Goal: Task Accomplishment & Management: Manage account settings

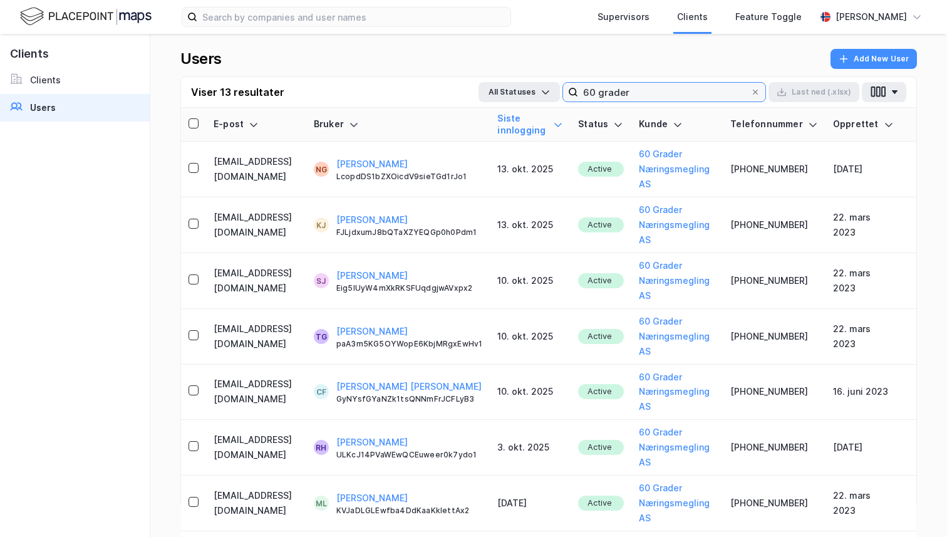
click at [616, 90] on input "60 grader" at bounding box center [664, 92] width 172 height 19
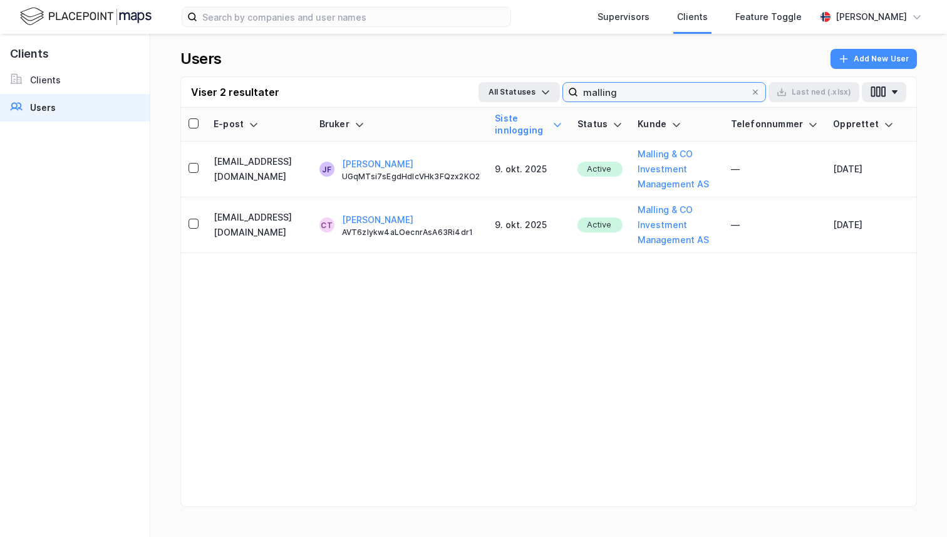
click at [622, 88] on input "malling" at bounding box center [664, 92] width 172 height 19
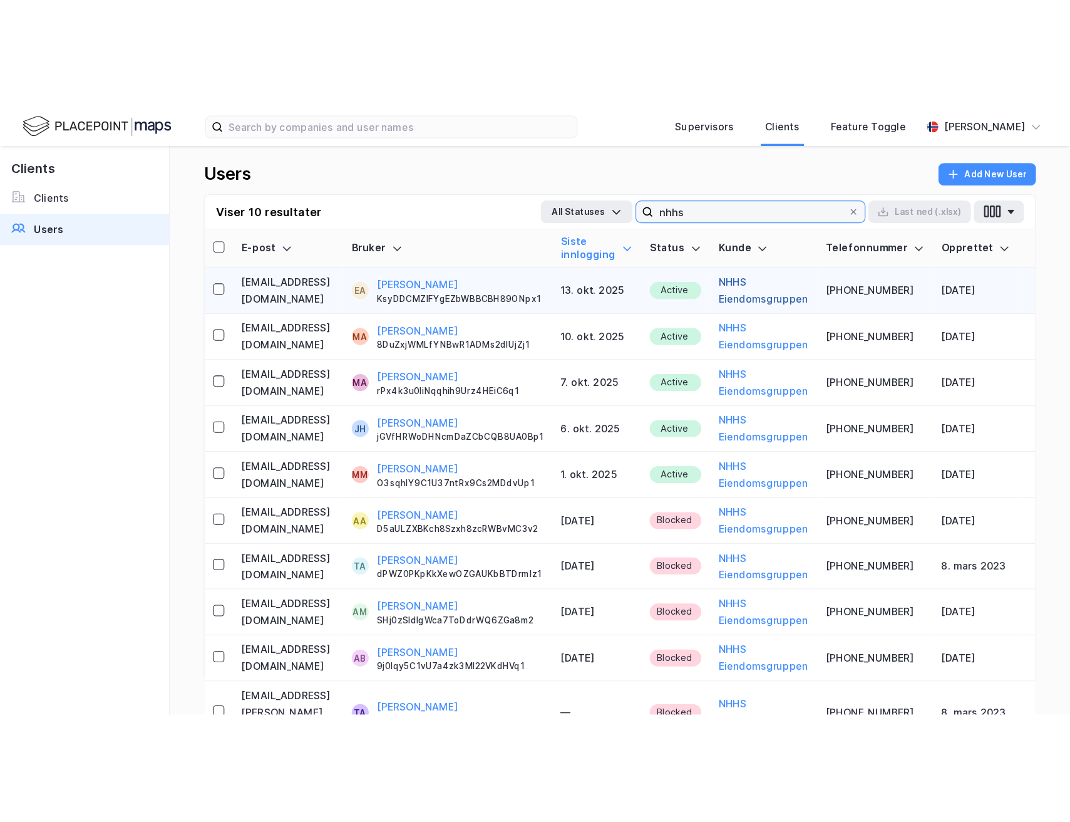
scroll to position [0, 18]
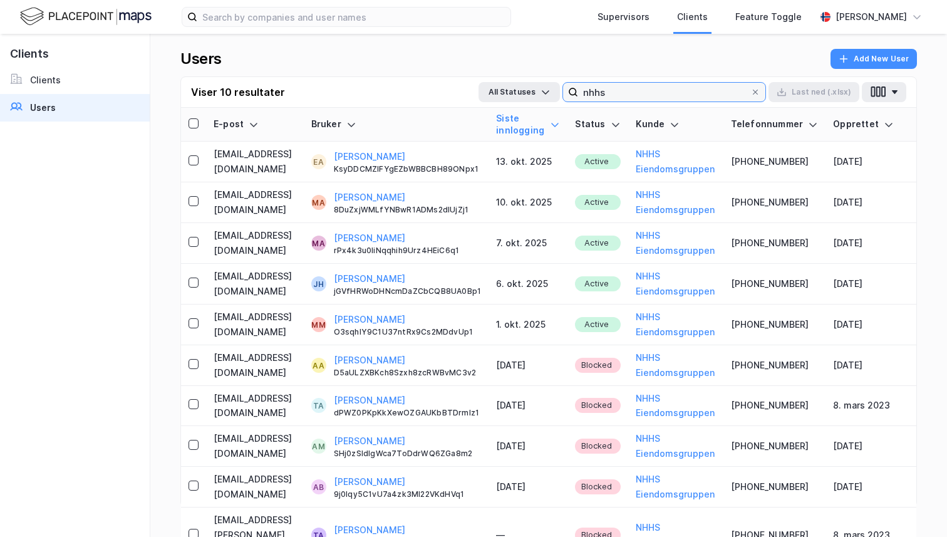
type input "nhhs"
click at [560, 125] on icon at bounding box center [555, 125] width 10 height 10
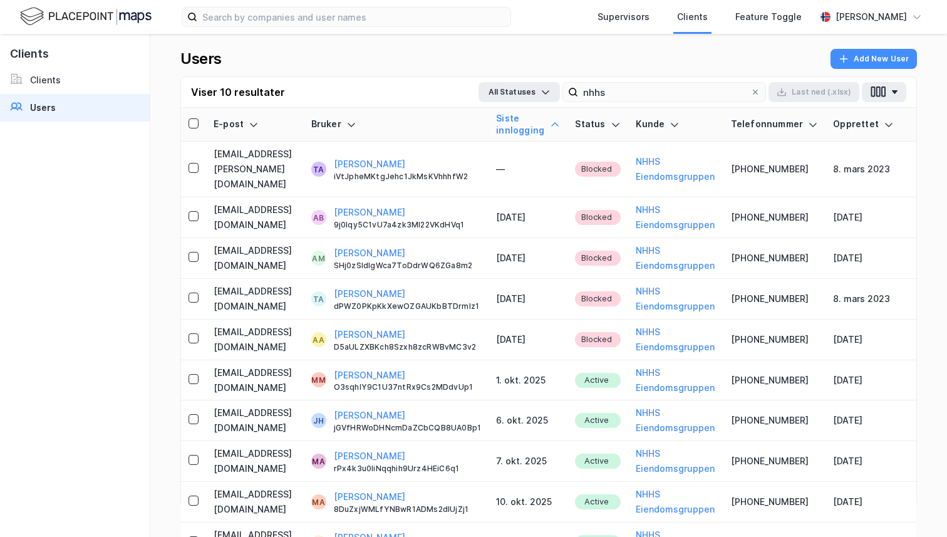
click at [560, 125] on icon at bounding box center [555, 125] width 10 height 10
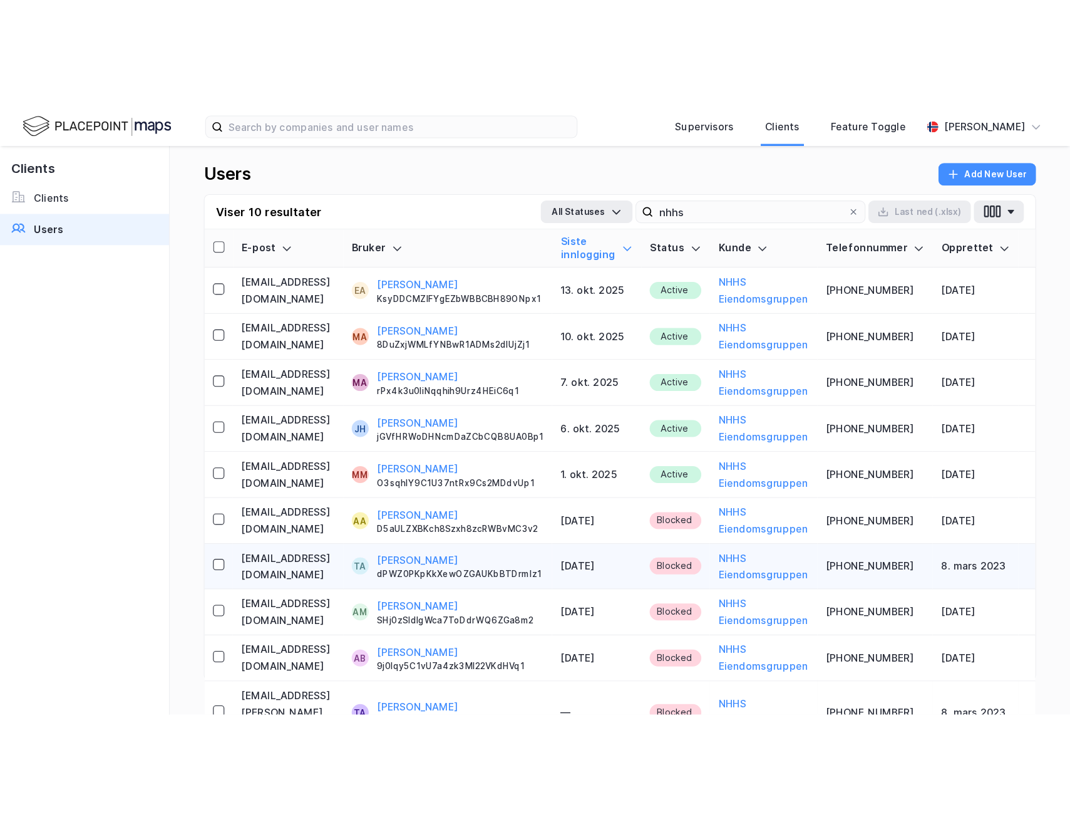
scroll to position [0, 0]
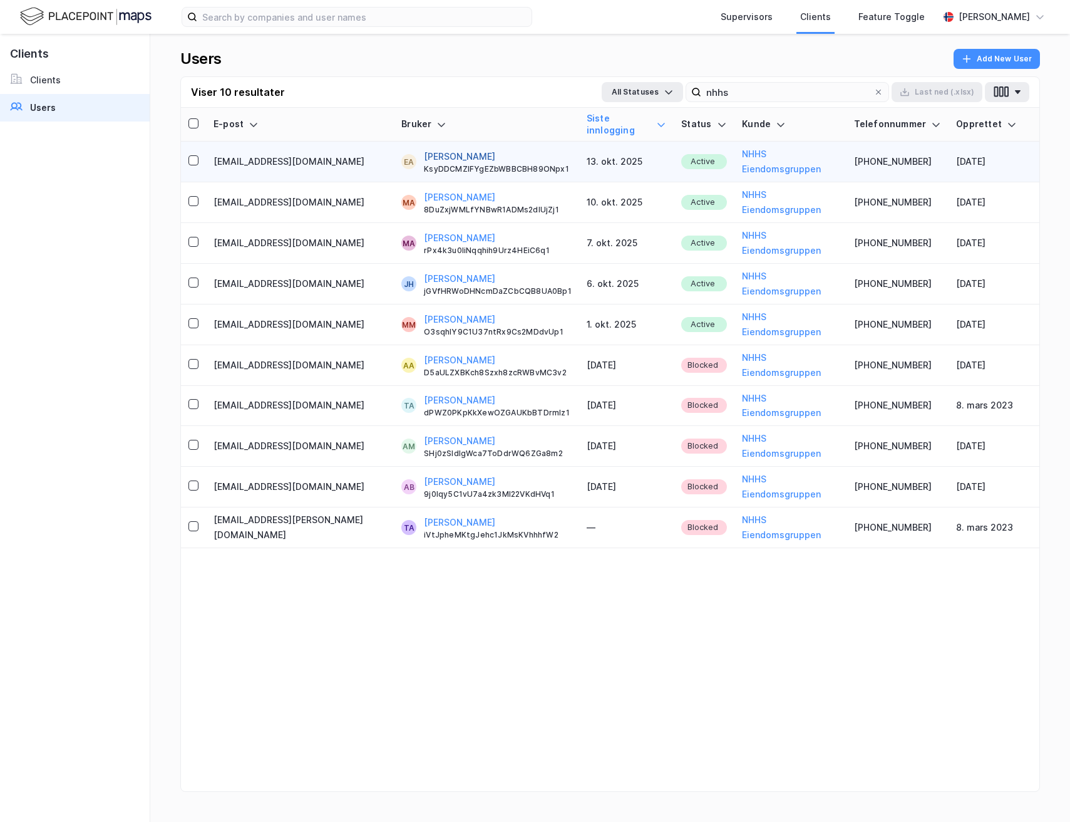
click at [424, 149] on button "[PERSON_NAME]" at bounding box center [459, 156] width 71 height 15
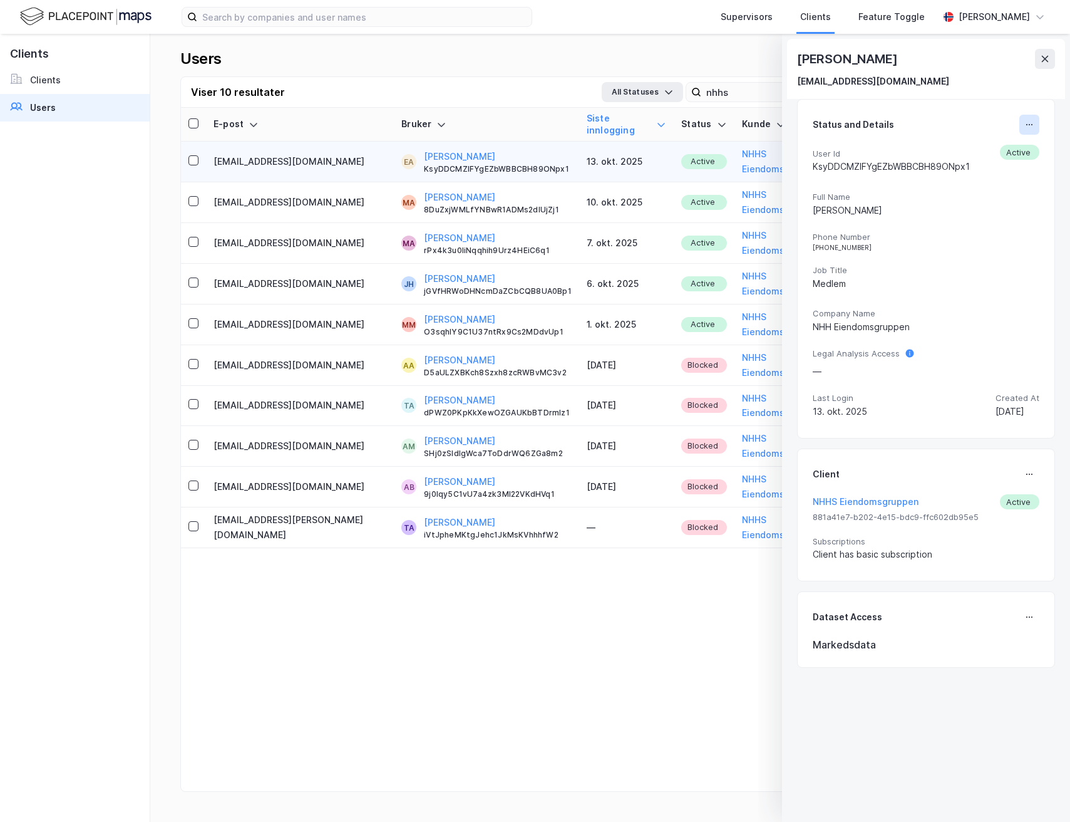
click at [1023, 125] on button at bounding box center [1030, 125] width 20 height 20
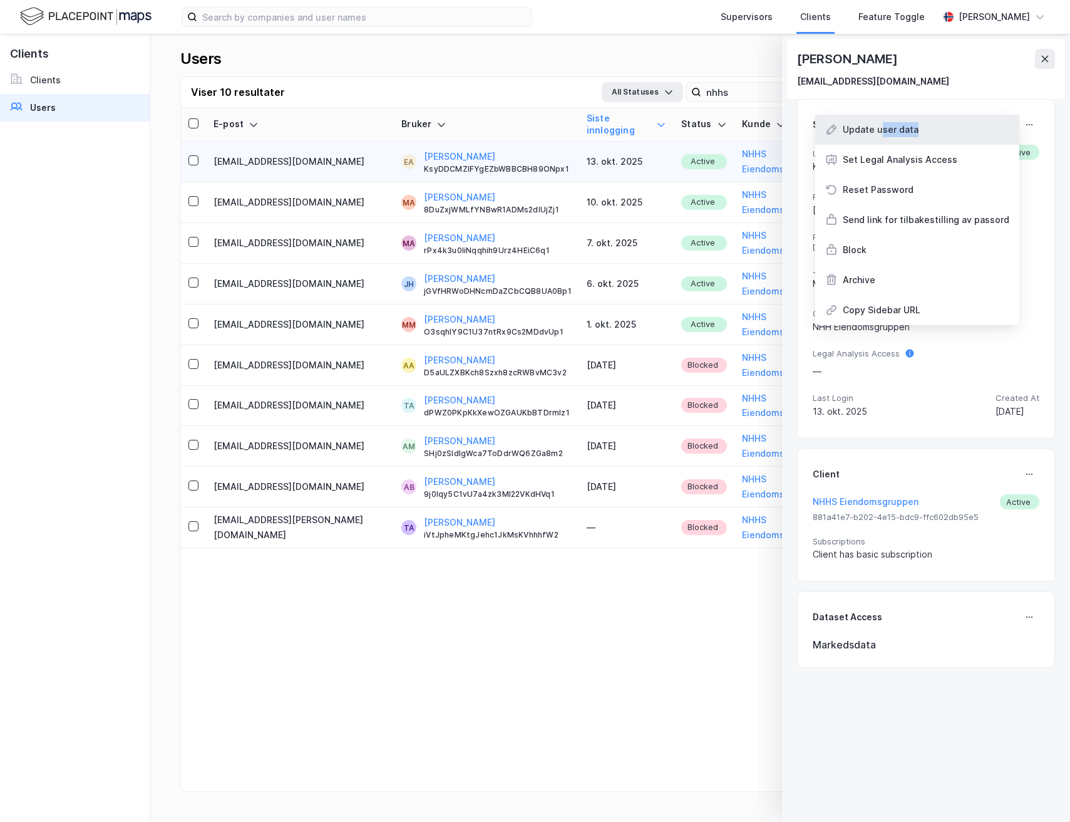
click at [889, 136] on div "Update user data" at bounding box center [918, 130] width 204 height 30
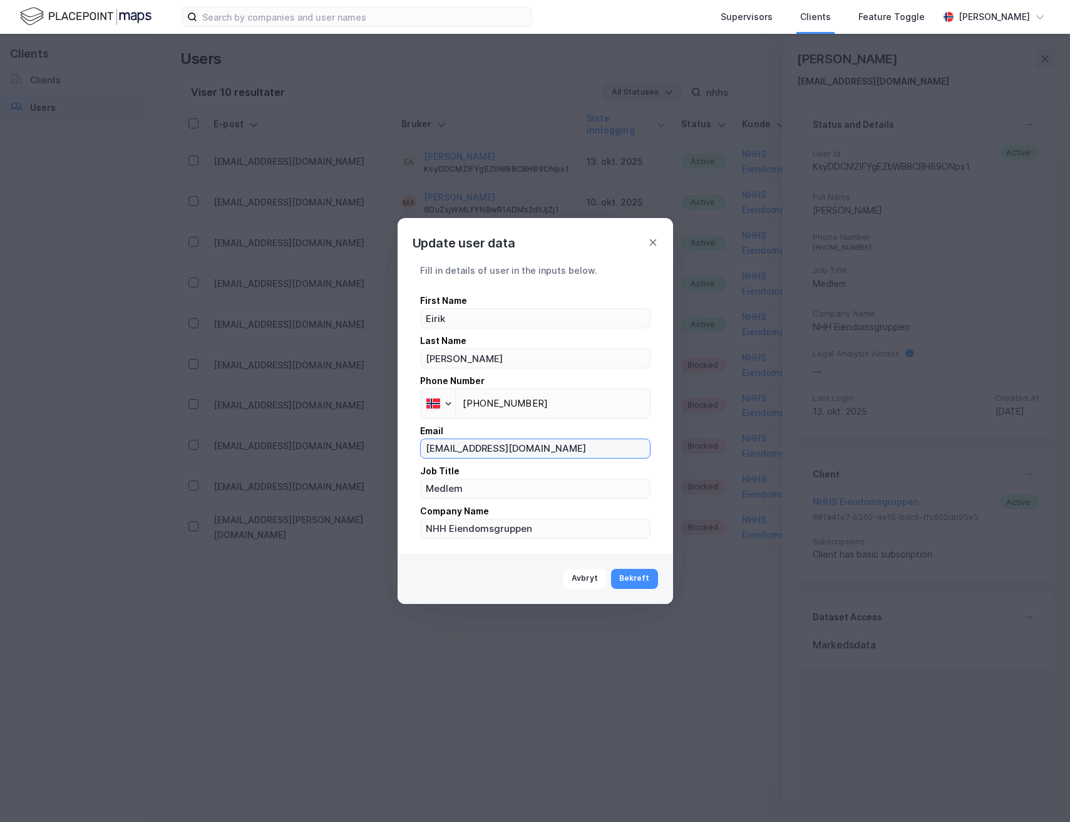
click at [499, 453] on input "[EMAIL_ADDRESS][DOMAIN_NAME]" at bounding box center [535, 448] width 229 height 19
type input "[EMAIL_ADDRESS][PERSON_NAME][DOMAIN_NAME]"
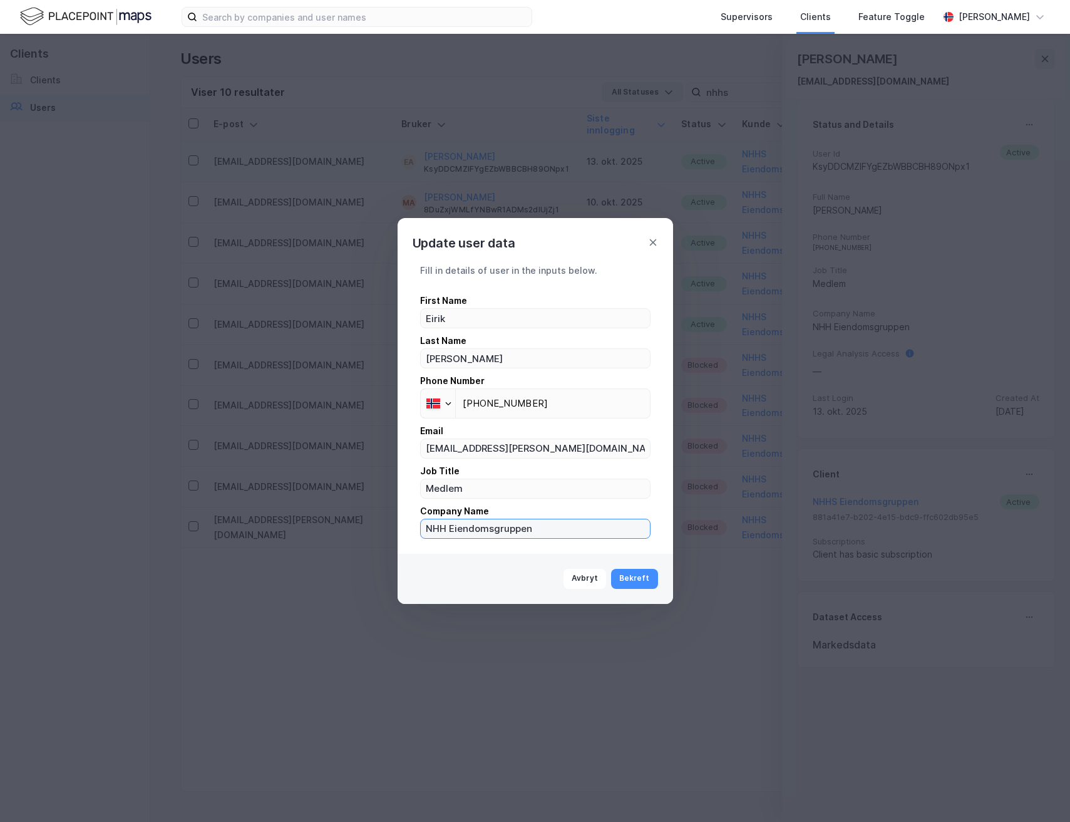
click at [502, 522] on input "NHH Eiendomsgruppen" at bounding box center [535, 528] width 229 height 19
click at [477, 482] on input "Medlem" at bounding box center [535, 488] width 229 height 19
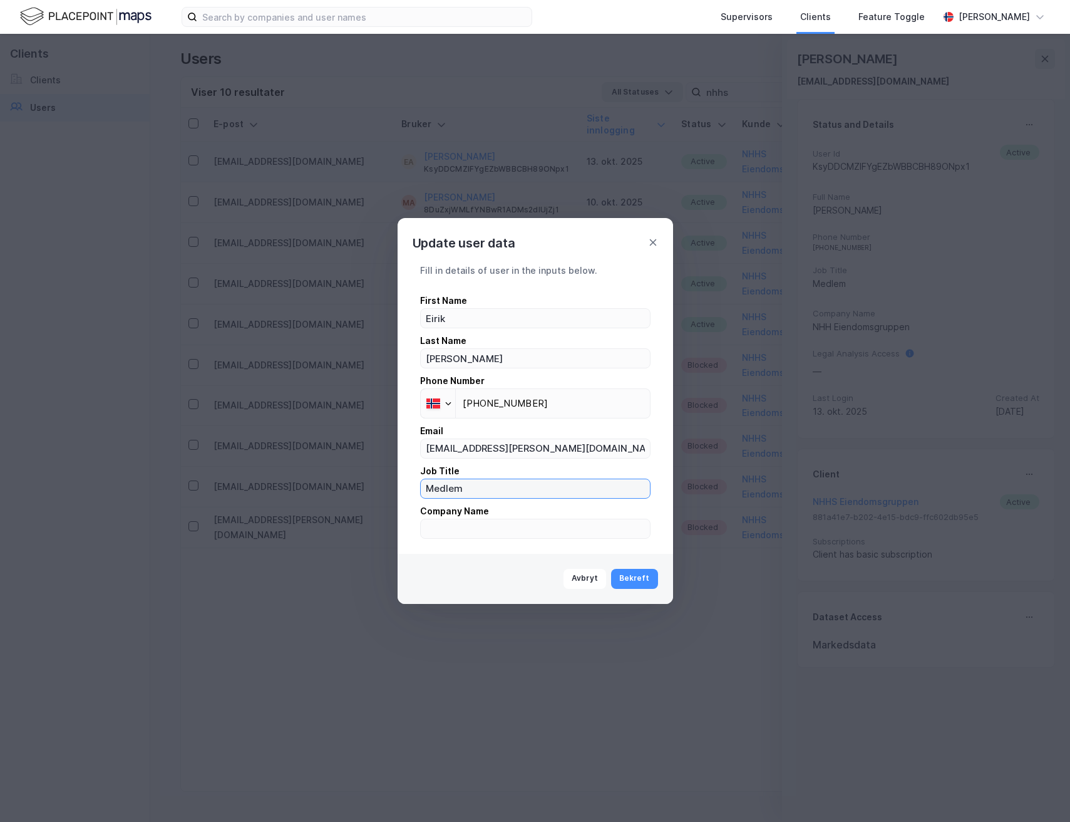
click at [477, 482] on input "Medlem" at bounding box center [535, 488] width 229 height 19
click at [637, 572] on button "Bekreft" at bounding box center [634, 579] width 47 height 20
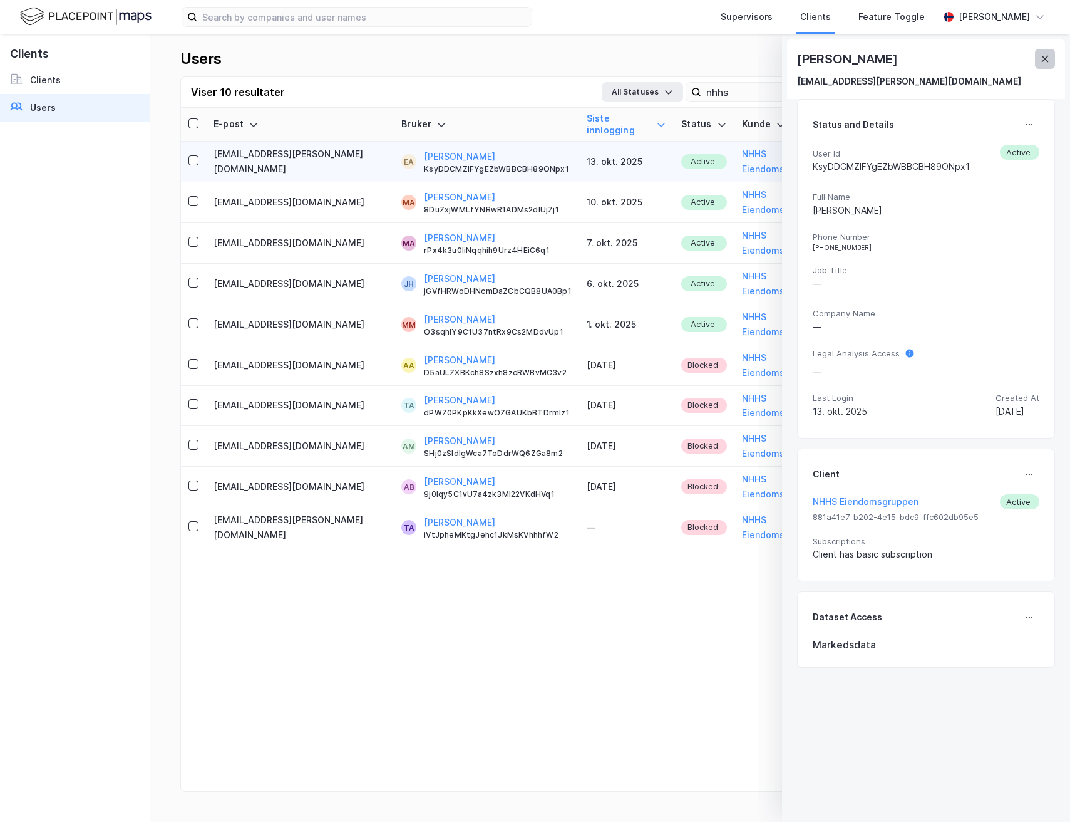
click at [1052, 65] on button at bounding box center [1045, 59] width 20 height 20
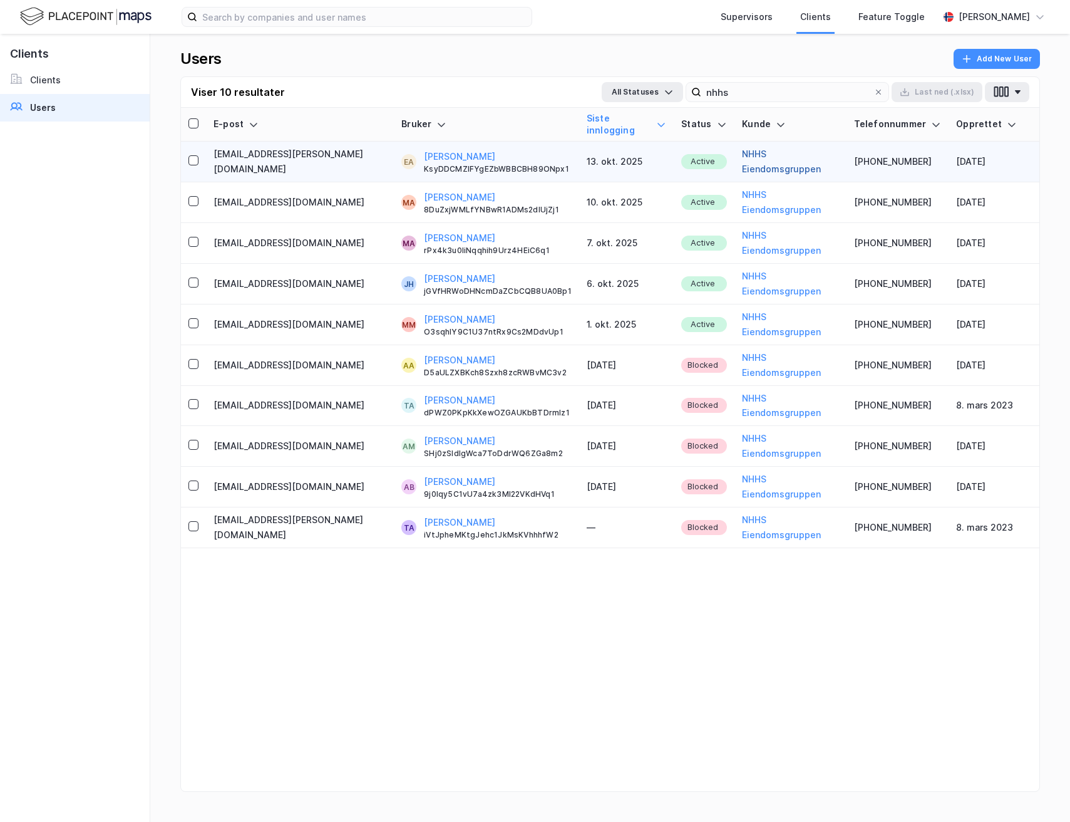
click at [749, 154] on button "NHHS Eiendomsgruppen" at bounding box center [790, 162] width 96 height 30
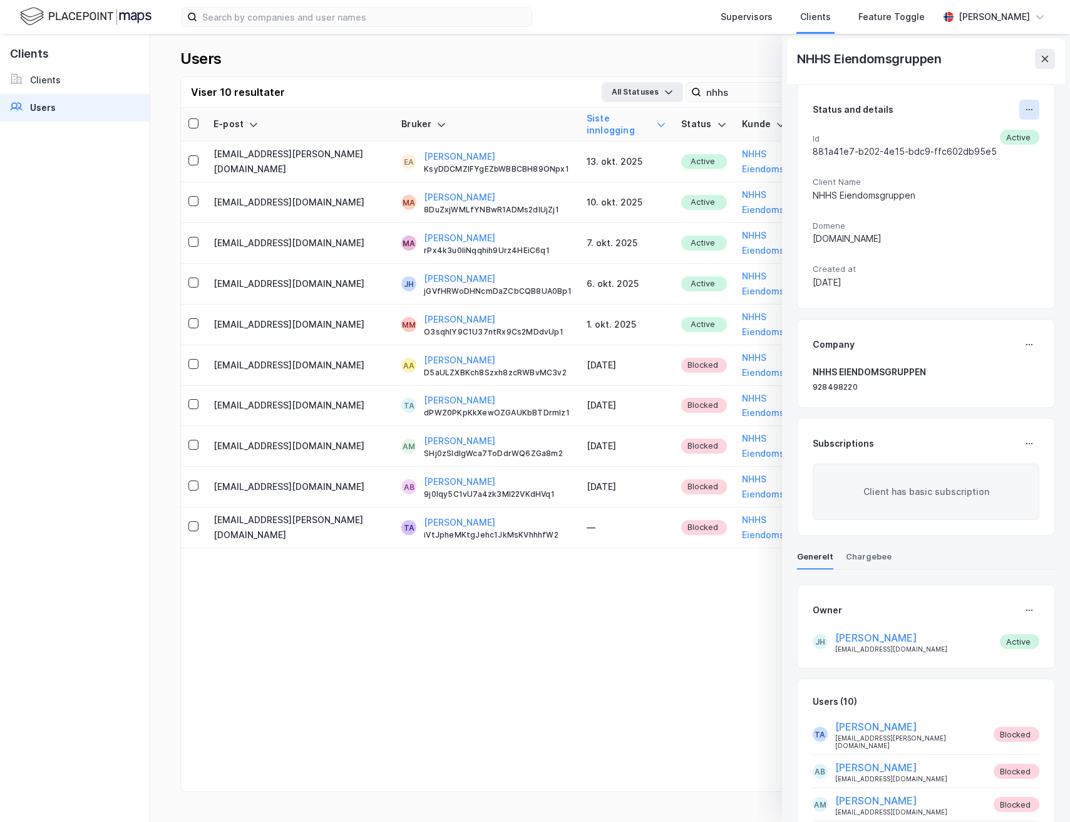
click at [1030, 108] on icon at bounding box center [1030, 110] width 10 height 10
click at [1037, 105] on button at bounding box center [1030, 110] width 20 height 20
click at [974, 110] on div "Oppdater klient" at bounding box center [966, 114] width 68 height 15
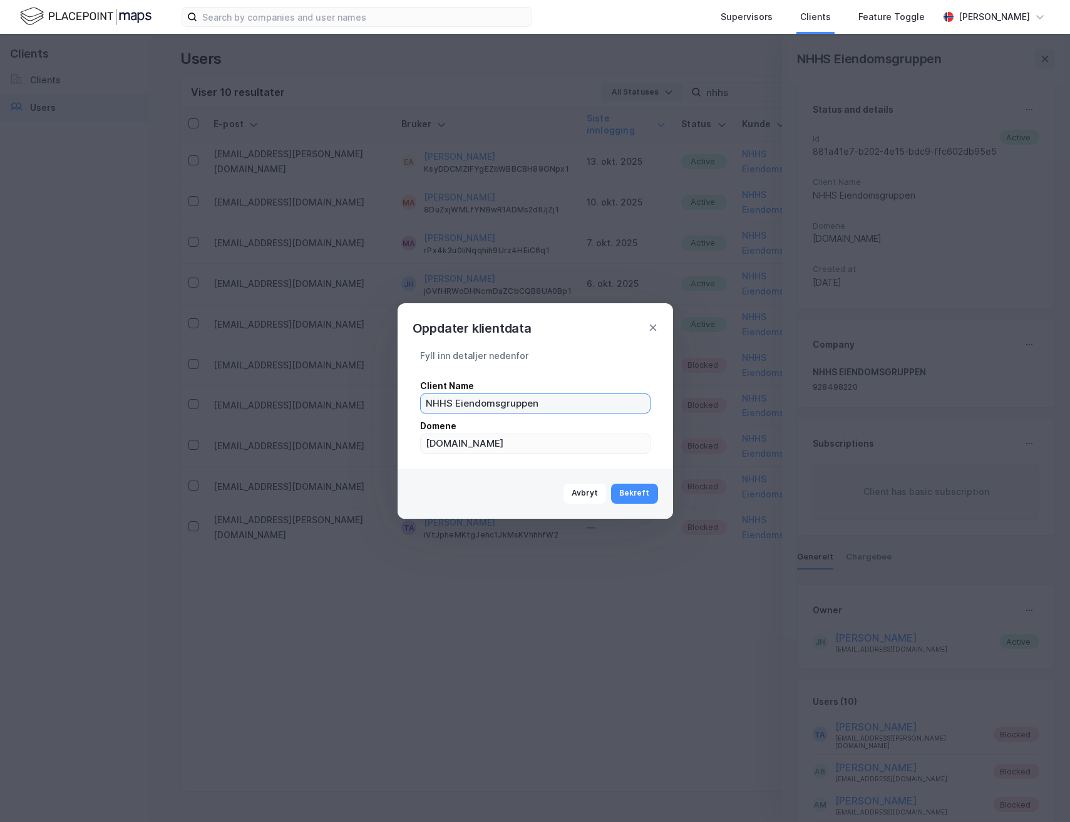
click at [600, 407] on input "NHHS Eiendomsgruppen" at bounding box center [535, 403] width 229 height 19
click at [656, 321] on div "Oppdater klientdata" at bounding box center [536, 320] width 276 height 35
click at [1026, 76] on div "Oppdater klientdata Fyll inn detaljer nedenfor Client Name NHHS Eiendomsgruppen…" at bounding box center [535, 411] width 1070 height 822
click at [648, 334] on div "Oppdater klientdata" at bounding box center [536, 320] width 276 height 35
click at [656, 324] on icon at bounding box center [653, 328] width 10 height 10
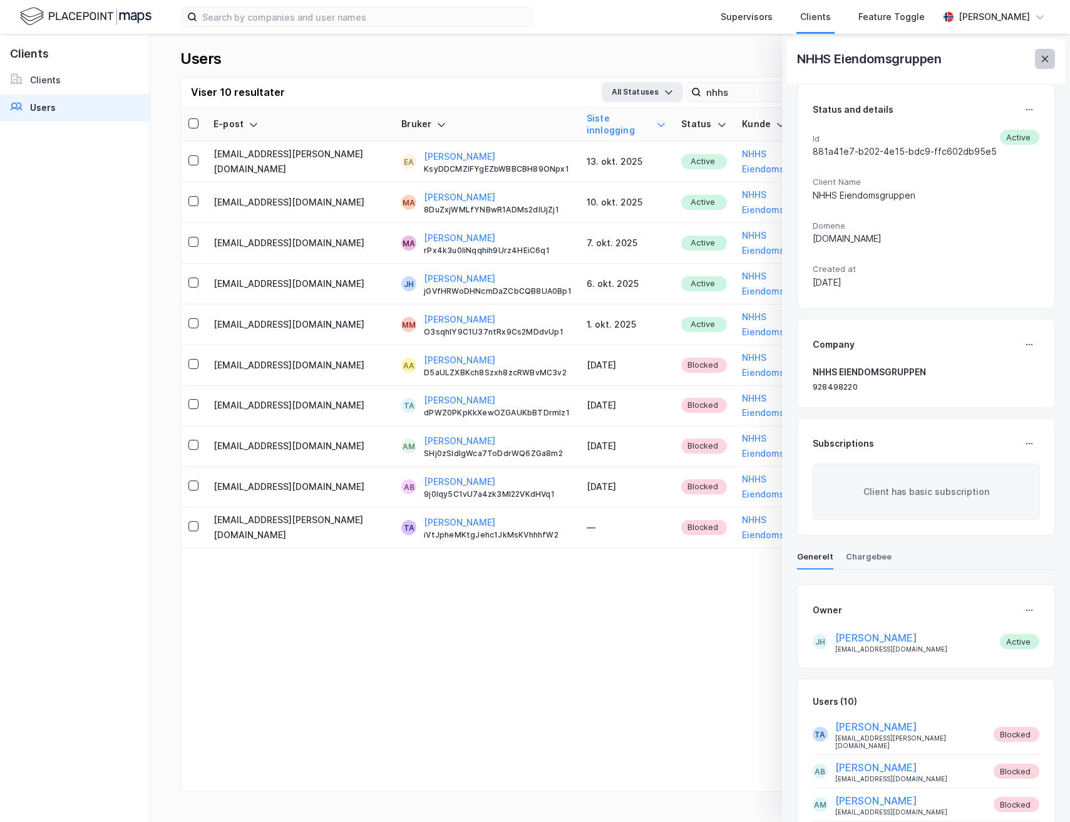
click at [1039, 66] on button at bounding box center [1045, 59] width 20 height 20
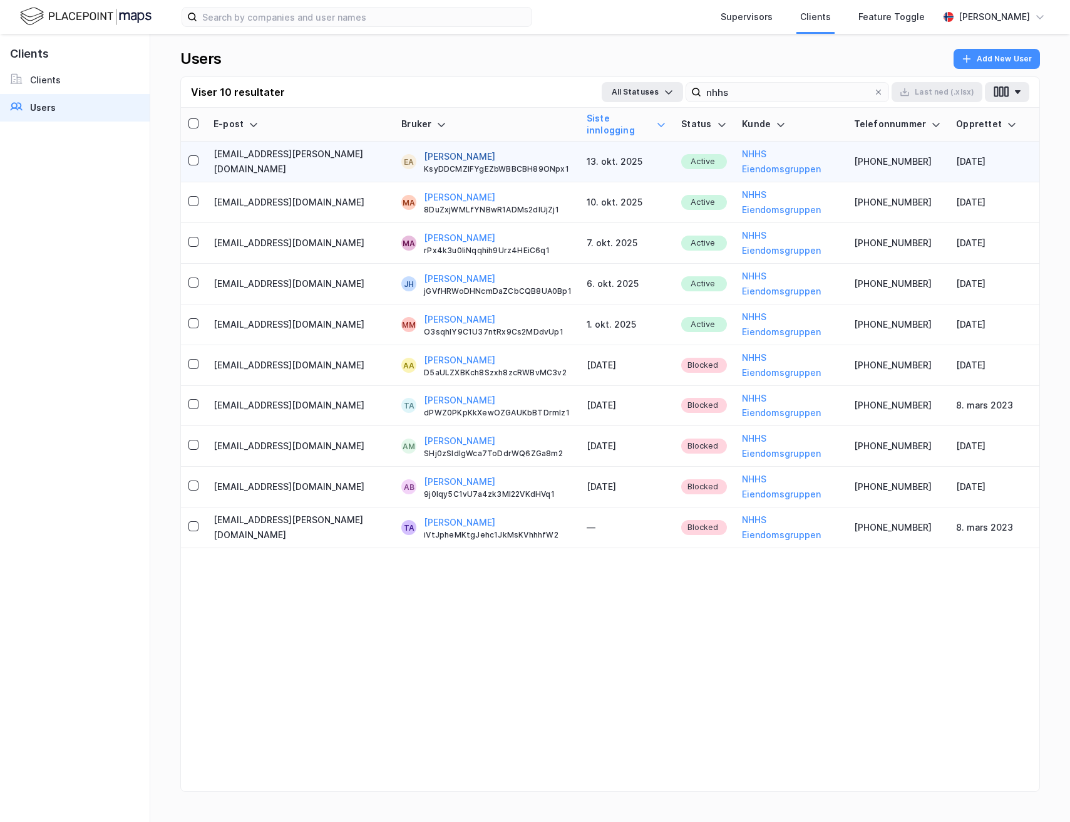
click at [424, 149] on button "[PERSON_NAME]" at bounding box center [459, 156] width 71 height 15
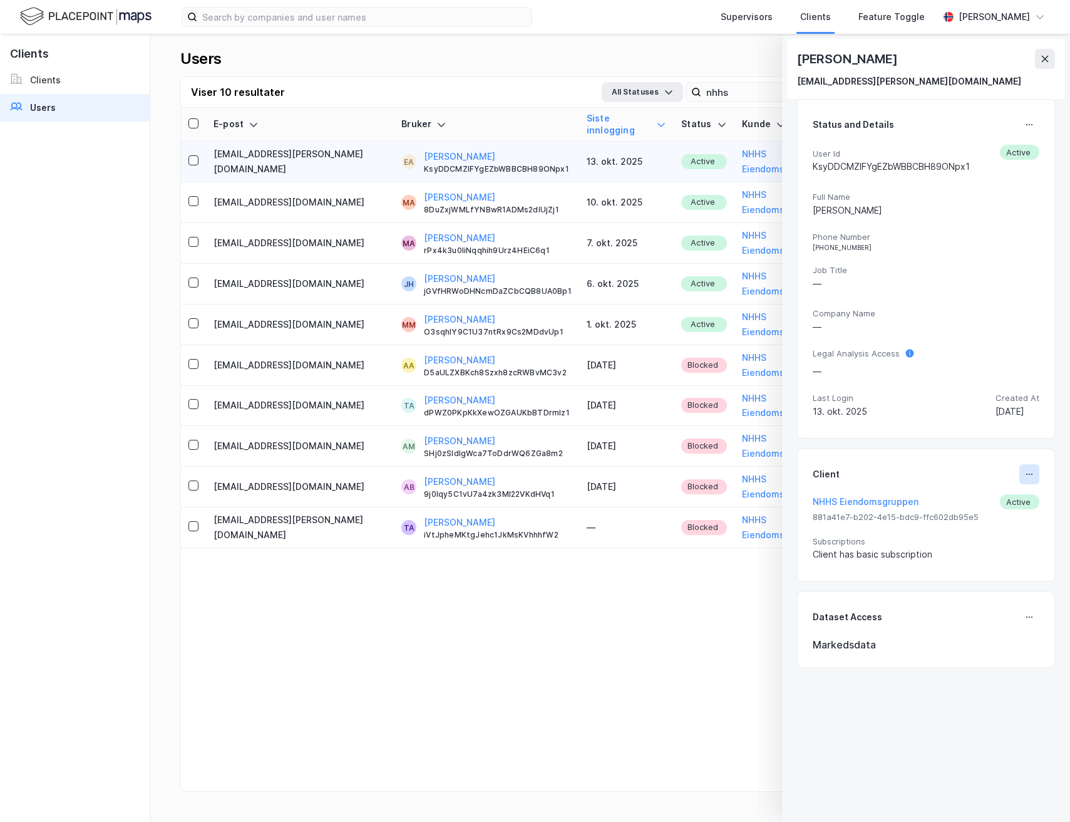
click at [1028, 475] on icon at bounding box center [1030, 474] width 10 height 10
click at [997, 480] on div "Set Client" at bounding box center [987, 479] width 43 height 15
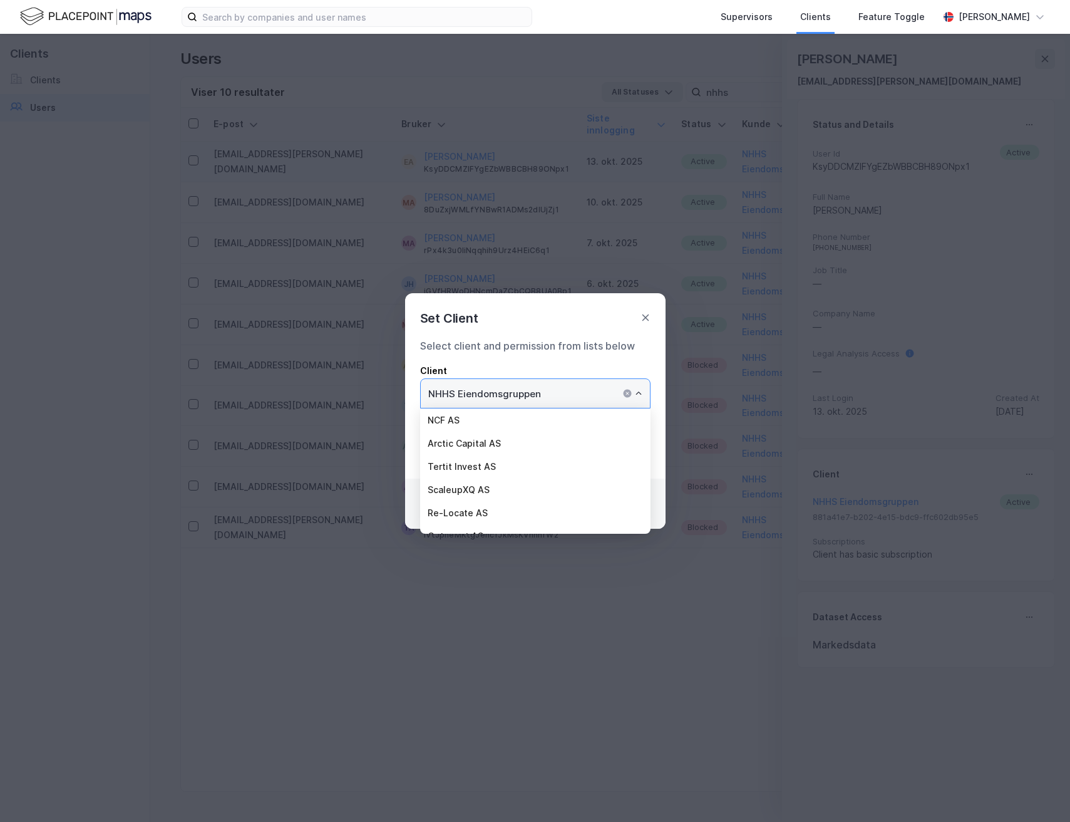
click at [606, 384] on input "NHHS Eiendomsgruppen" at bounding box center [535, 393] width 229 height 29
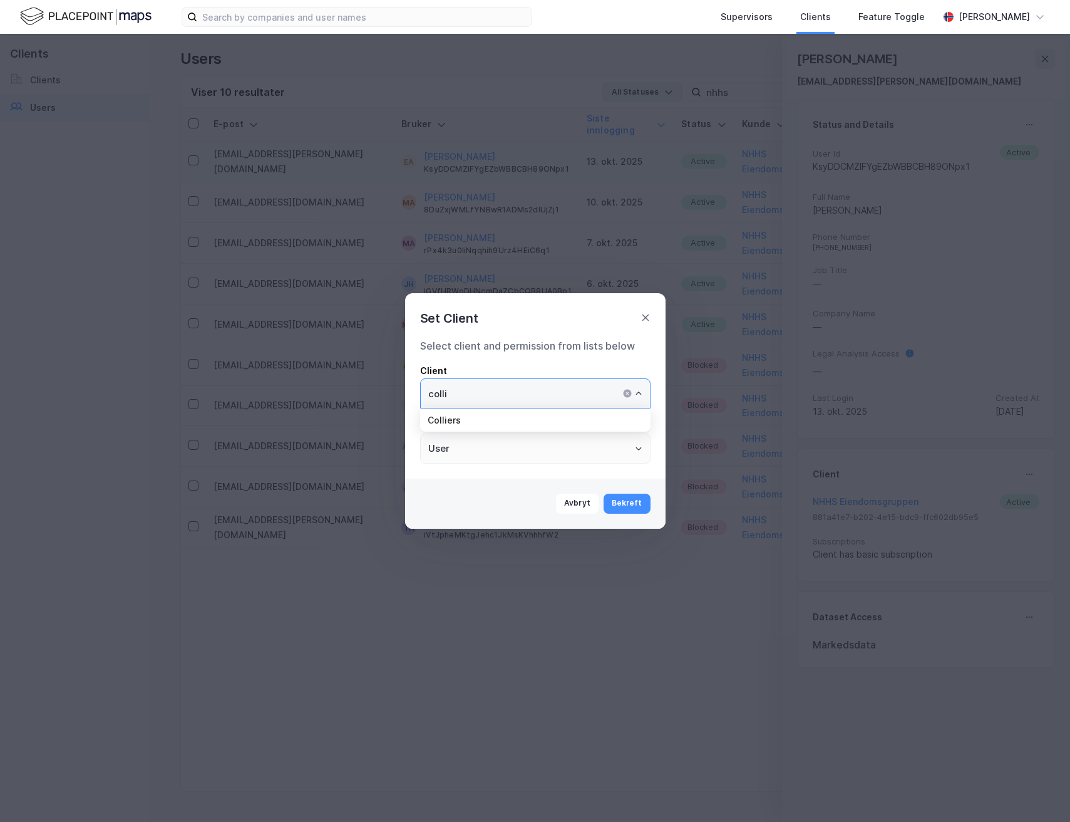
click at [547, 426] on li "Colliers" at bounding box center [535, 419] width 231 height 23
type input "Colliers"
click at [631, 497] on button "Bekreft" at bounding box center [627, 504] width 47 height 20
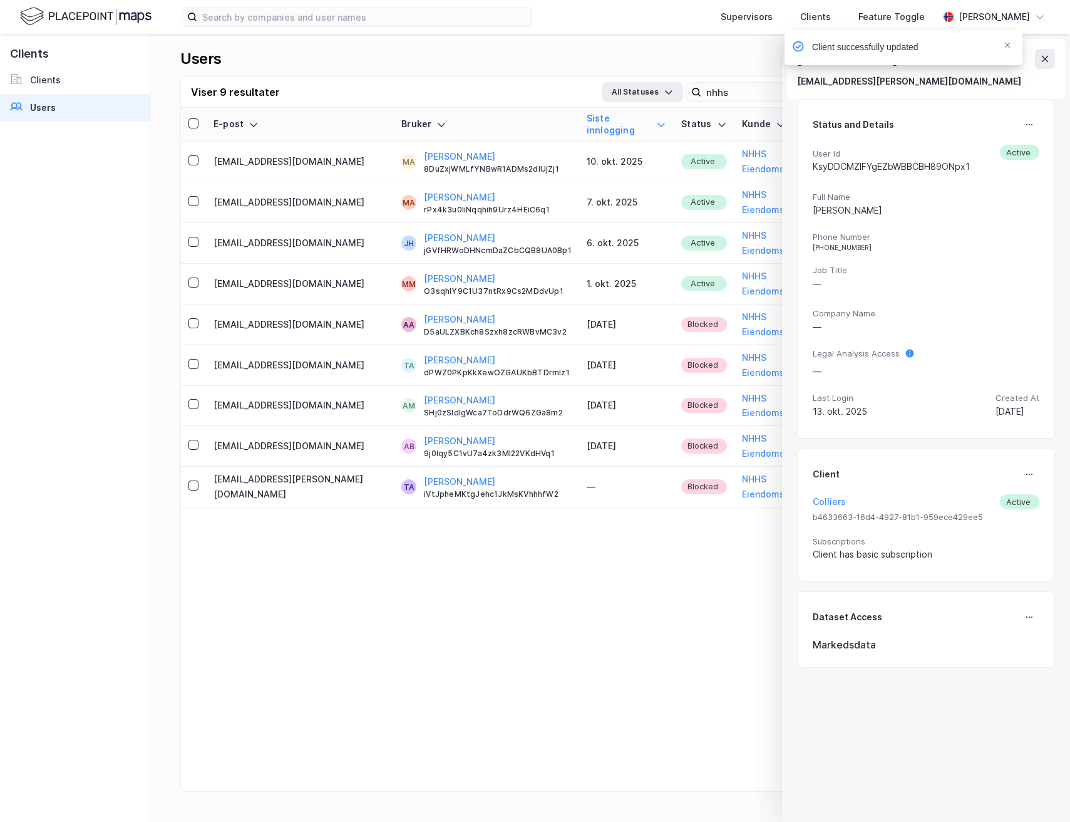
click at [1046, 54] on div "Client successfully updated" at bounding box center [941, 50] width 238 height 41
click at [1042, 69] on div "Client successfully updated" at bounding box center [941, 50] width 238 height 41
click at [1047, 60] on div "Client successfully updated" at bounding box center [941, 50] width 238 height 41
drag, startPoint x: 484, startPoint y: 188, endPoint x: 378, endPoint y: 187, distance: 106.5
click at [401, 190] on div "MA [PERSON_NAME] rPx4k3u0liNqqhih9Urz4HEiC6q1" at bounding box center [486, 202] width 170 height 25
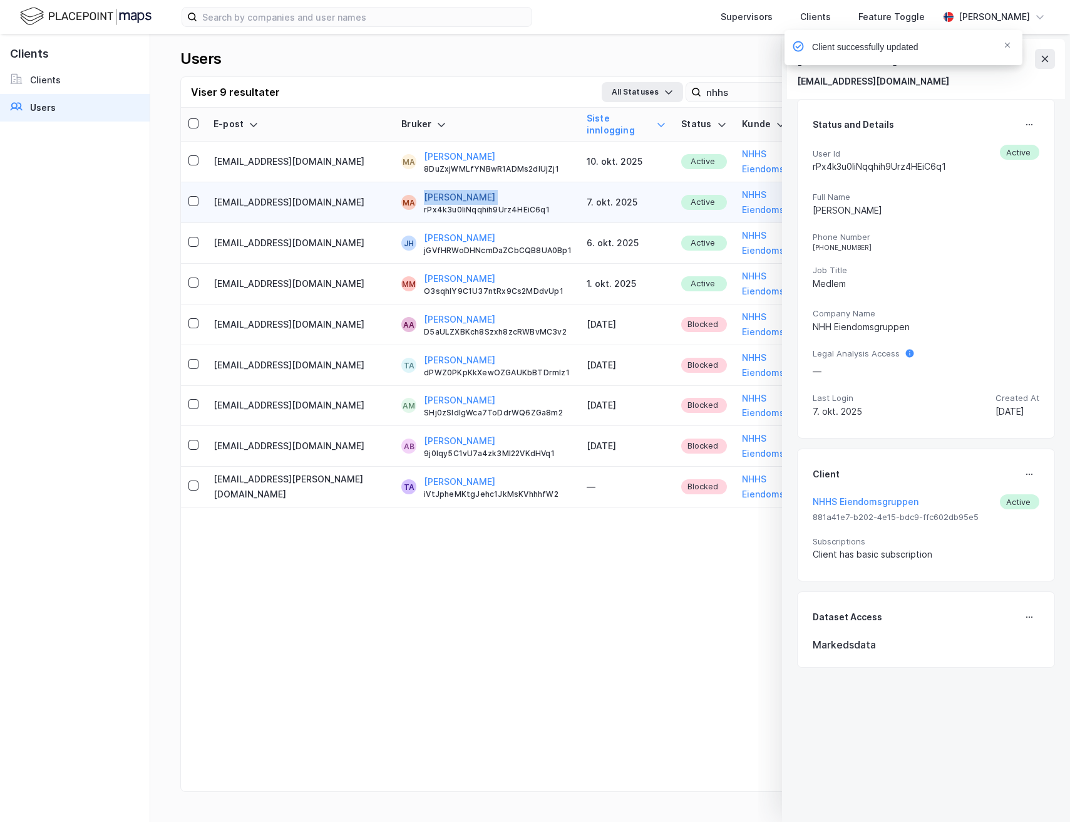
drag, startPoint x: 484, startPoint y: 173, endPoint x: 384, endPoint y: 181, distance: 100.5
click at [424, 190] on div "[PERSON_NAME] rPx4k3u0liNqqhih9Urz4HEiC6q1" at bounding box center [498, 202] width 148 height 25
click at [424, 190] on button "[PERSON_NAME]" at bounding box center [459, 197] width 71 height 15
copy button "[PERSON_NAME]"
click at [1037, 58] on div "Client successfully updated" at bounding box center [941, 50] width 238 height 41
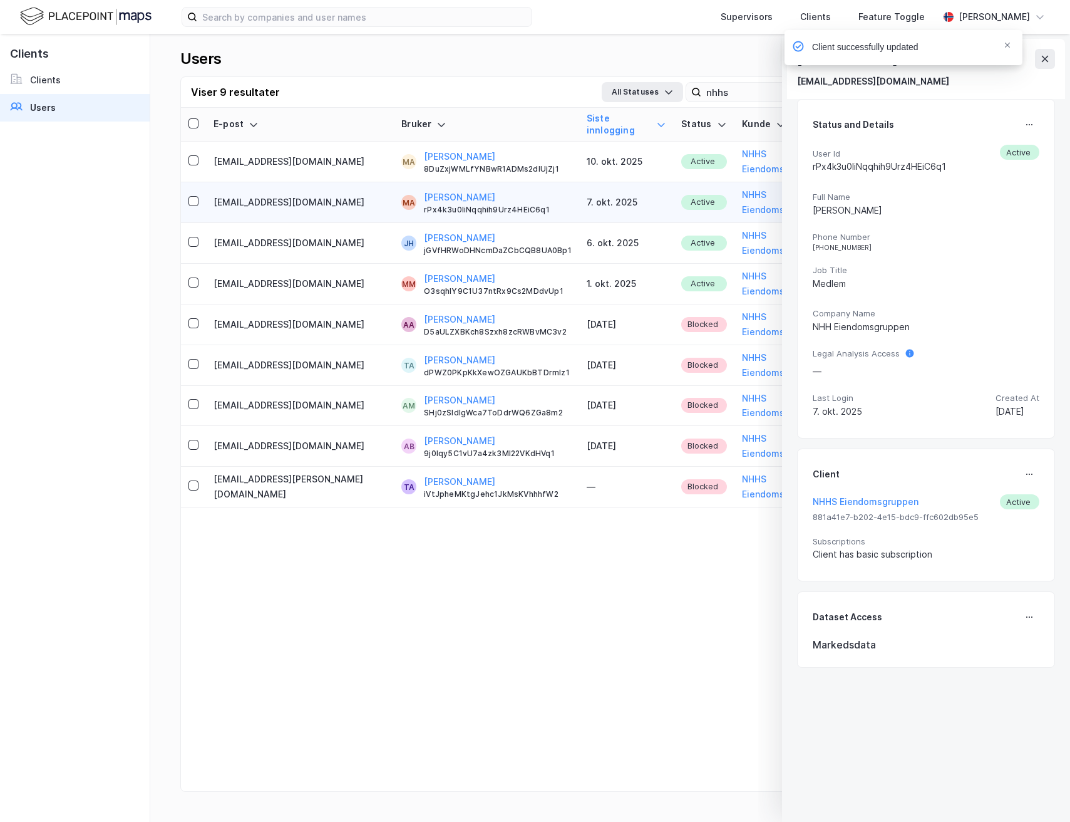
click at [1045, 58] on div "Client successfully updated" at bounding box center [941, 50] width 238 height 41
click at [1013, 46] on div "Client successfully updated" at bounding box center [904, 47] width 238 height 35
click at [1004, 46] on icon "Notifications Alt+T" at bounding box center [1008, 45] width 8 height 8
click at [1037, 56] on div "Supervisors Clients Feature Toggle [PERSON_NAME] [PERSON_NAME] [EMAIL_ADDRESS][…" at bounding box center [535, 411] width 1070 height 822
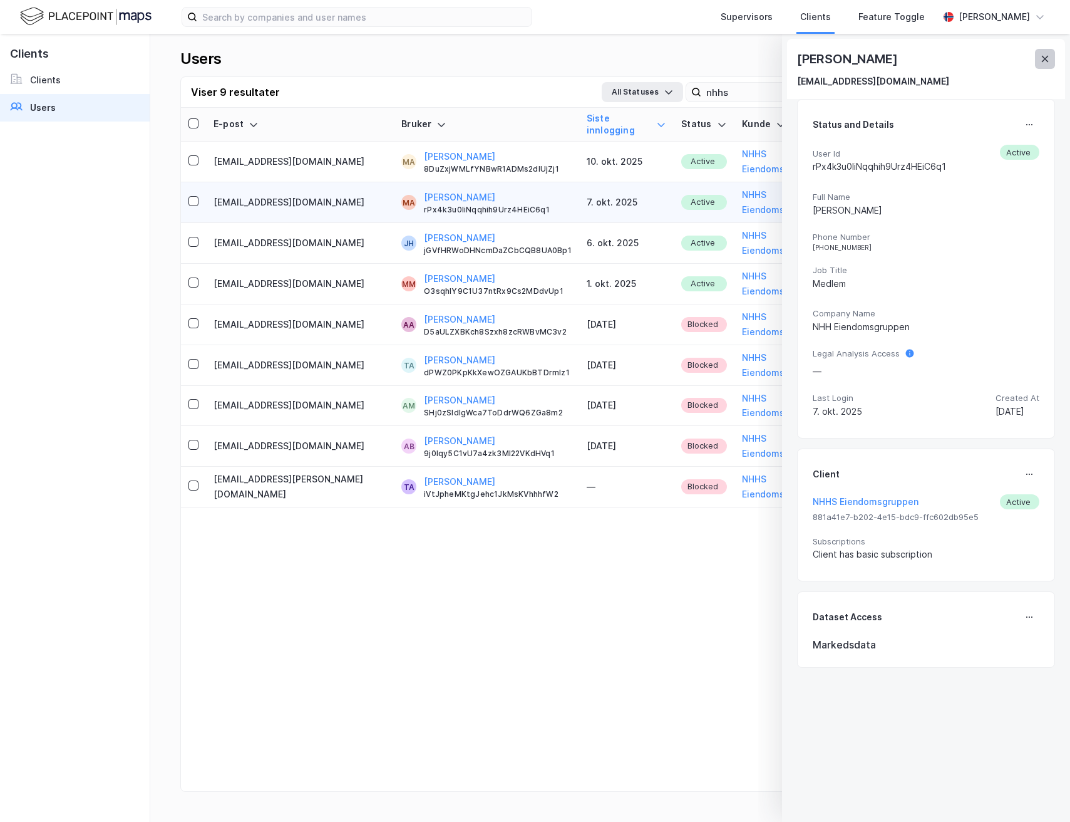
click at [1045, 56] on icon at bounding box center [1045, 59] width 10 height 10
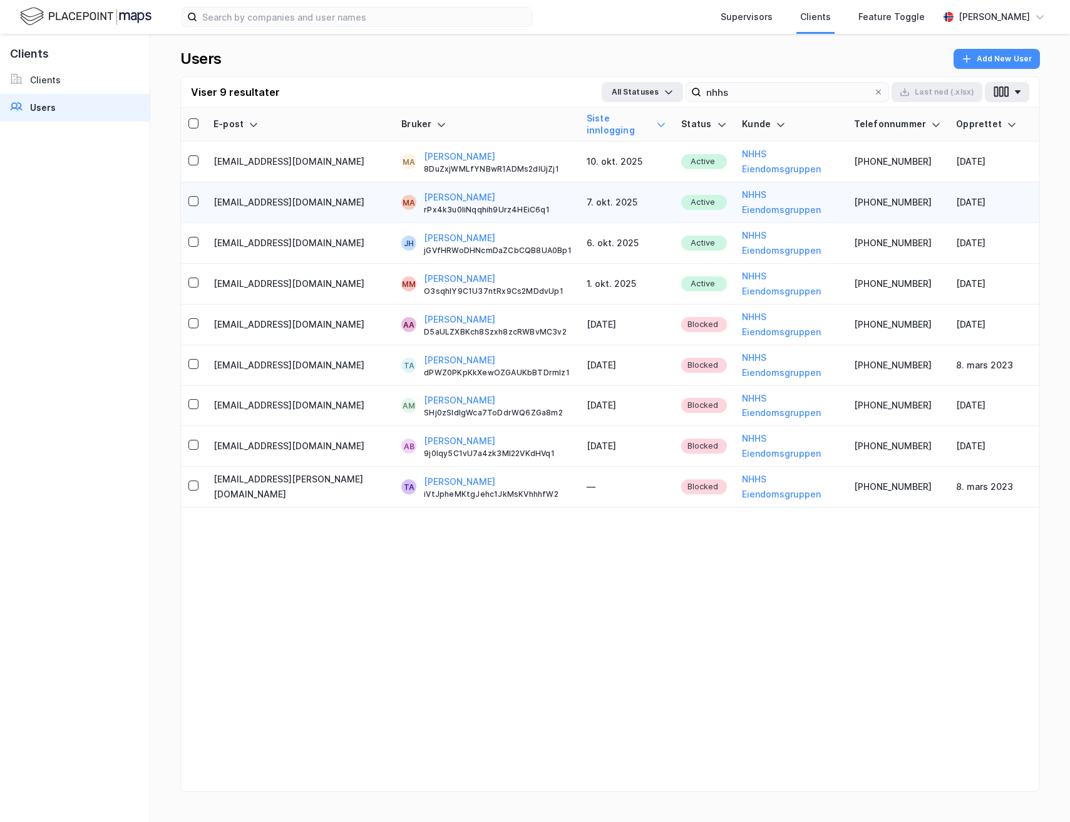
copy div "MA [PERSON_NAME]"
drag, startPoint x: 374, startPoint y: 176, endPoint x: 469, endPoint y: 177, distance: 94.6
click at [469, 190] on div "MA [PERSON_NAME] rPx4k3u0liNqqhih9Urz4HEiC6q1" at bounding box center [486, 202] width 170 height 25
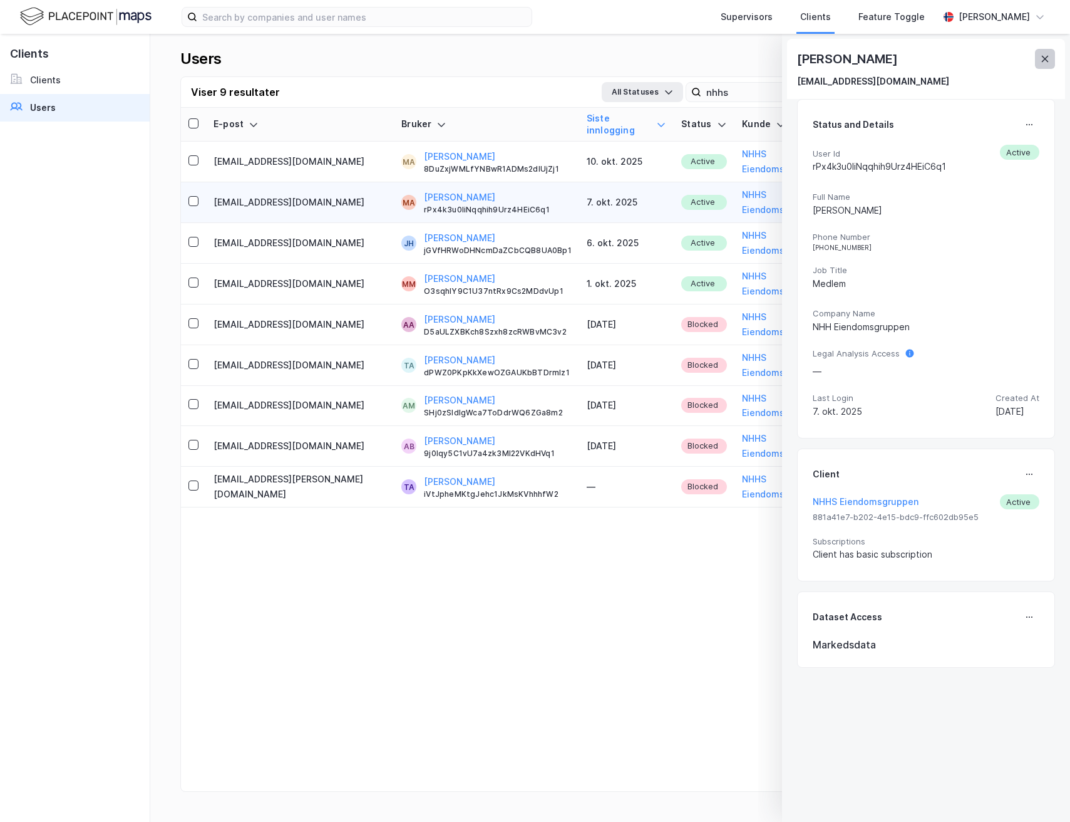
click at [1048, 63] on icon at bounding box center [1045, 59] width 10 height 10
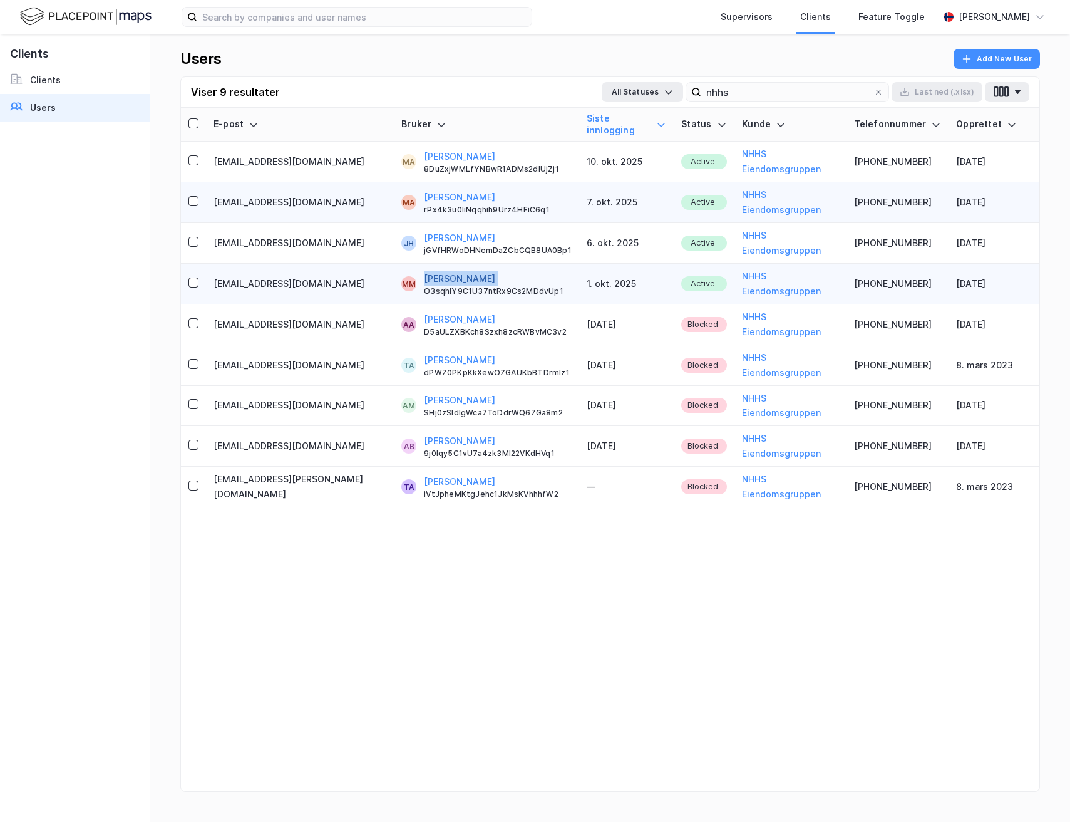
copy button "[PERSON_NAME]"
drag, startPoint x: 471, startPoint y: 257, endPoint x: 383, endPoint y: 255, distance: 87.7
click at [424, 271] on div "[PERSON_NAME] O3sqhIY9C1U37ntRx9Cs2MDdvUp1" at bounding box center [498, 283] width 148 height 25
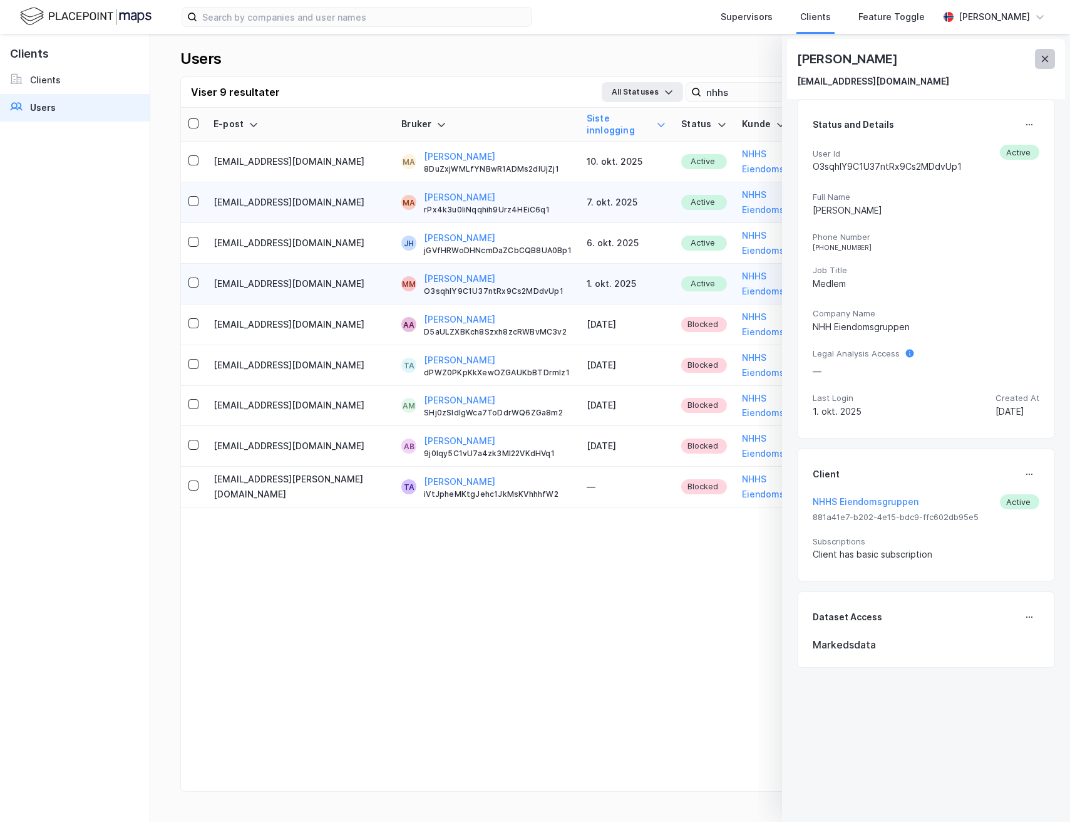
click at [1047, 63] on icon at bounding box center [1045, 59] width 10 height 10
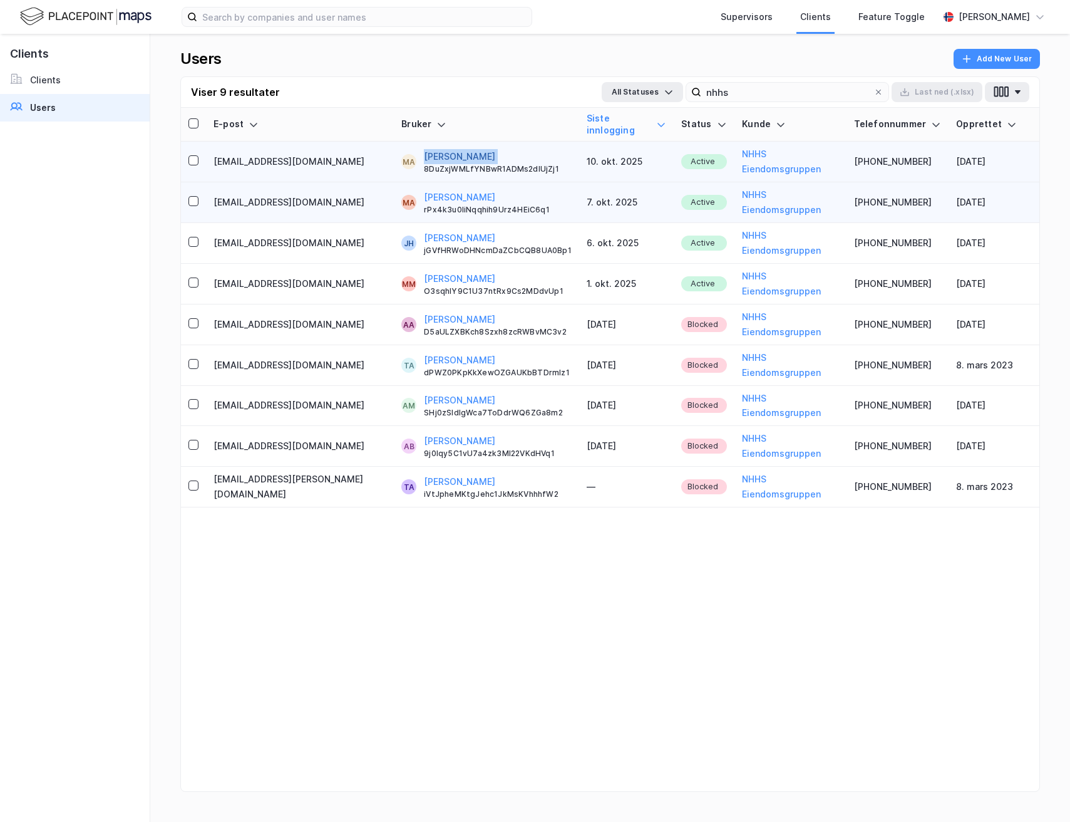
copy button "[PERSON_NAME]"
drag, startPoint x: 524, startPoint y: 145, endPoint x: 380, endPoint y: 147, distance: 144.1
click at [424, 149] on div "[PERSON_NAME] 8DuZxjWMLfYNBwR1ADMs2dlUjZj1" at bounding box center [498, 161] width 148 height 25
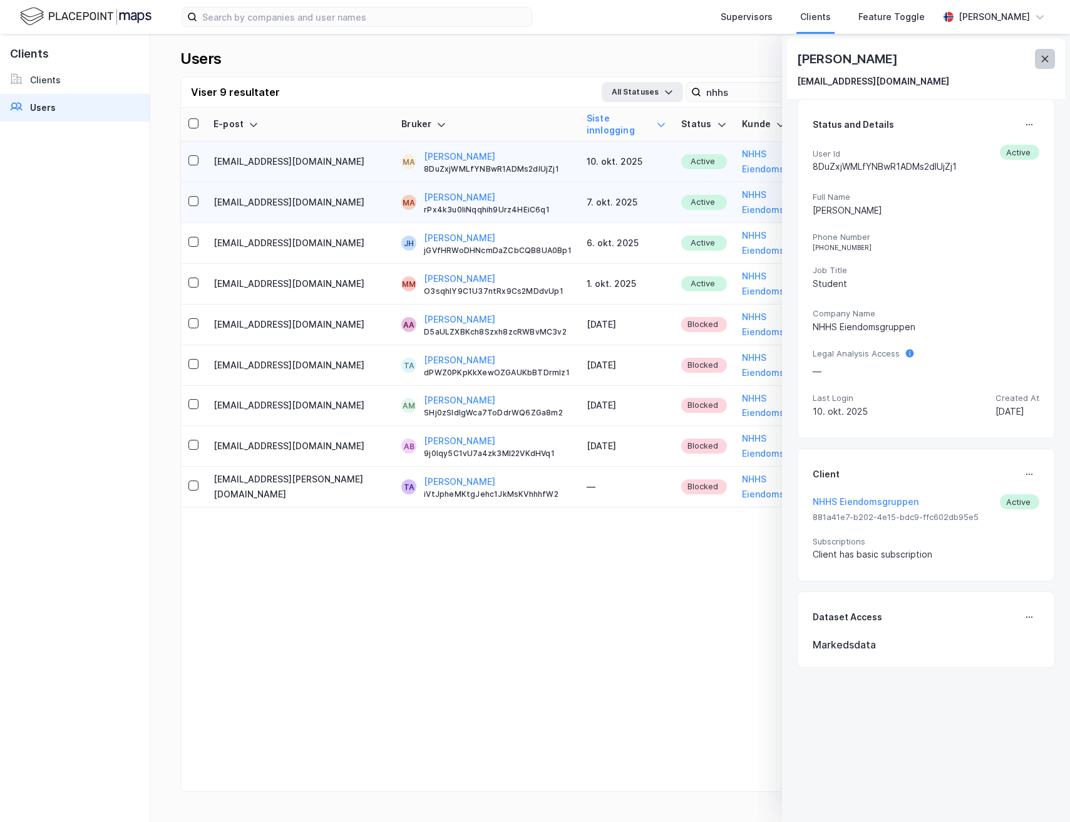
click at [1049, 61] on icon at bounding box center [1045, 59] width 10 height 10
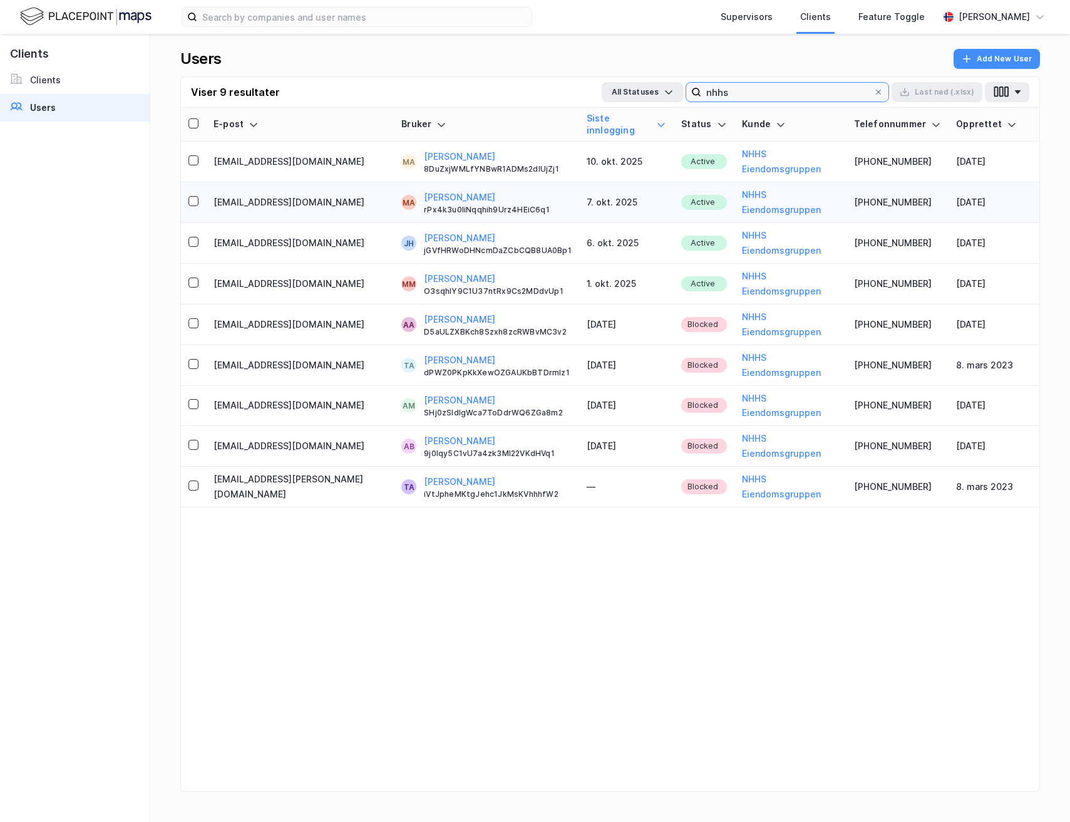
click at [733, 91] on input "nhhs" at bounding box center [788, 92] width 172 height 19
paste input "[PERSON_NAME]"
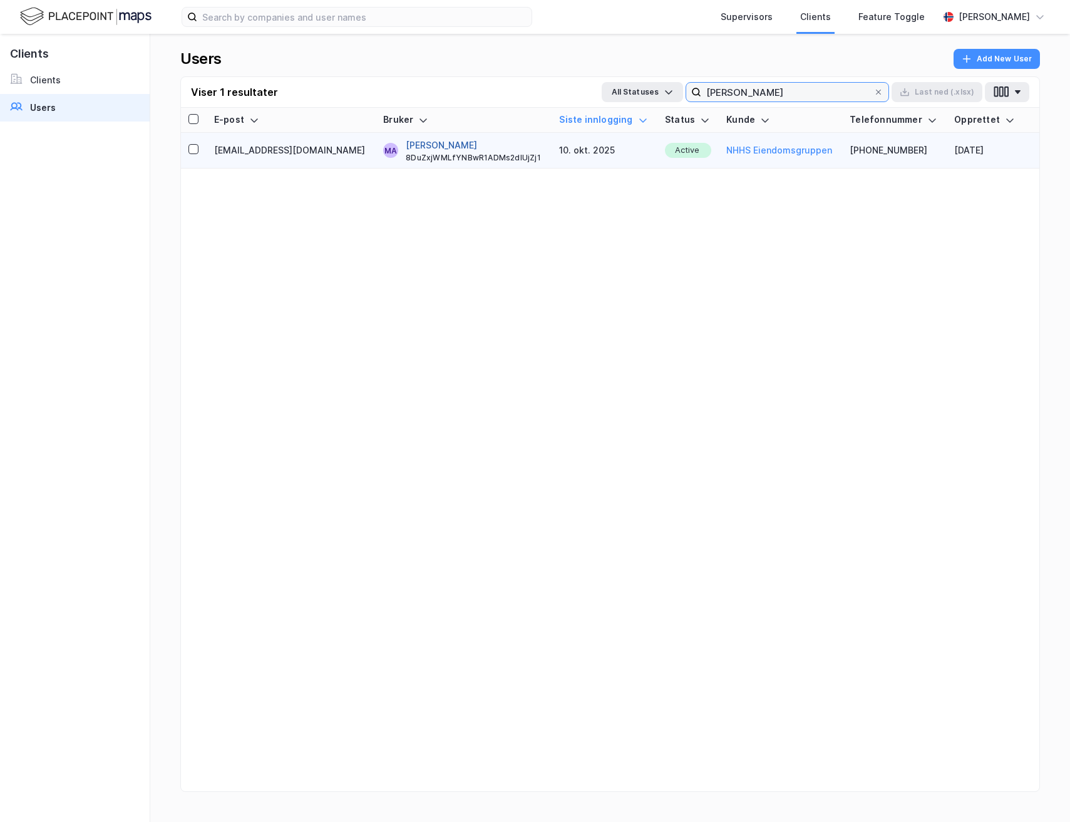
type input "[PERSON_NAME]"
click at [425, 148] on button "[PERSON_NAME]" at bounding box center [441, 145] width 71 height 15
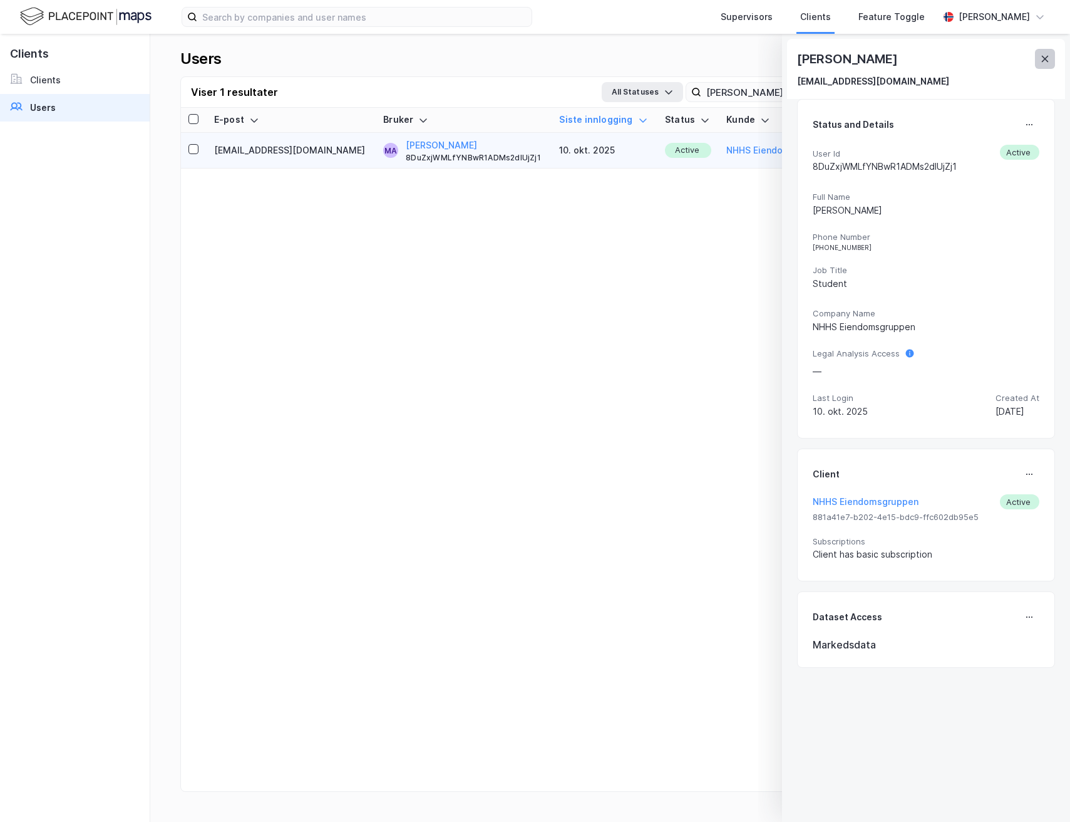
click at [1047, 53] on button at bounding box center [1045, 59] width 20 height 20
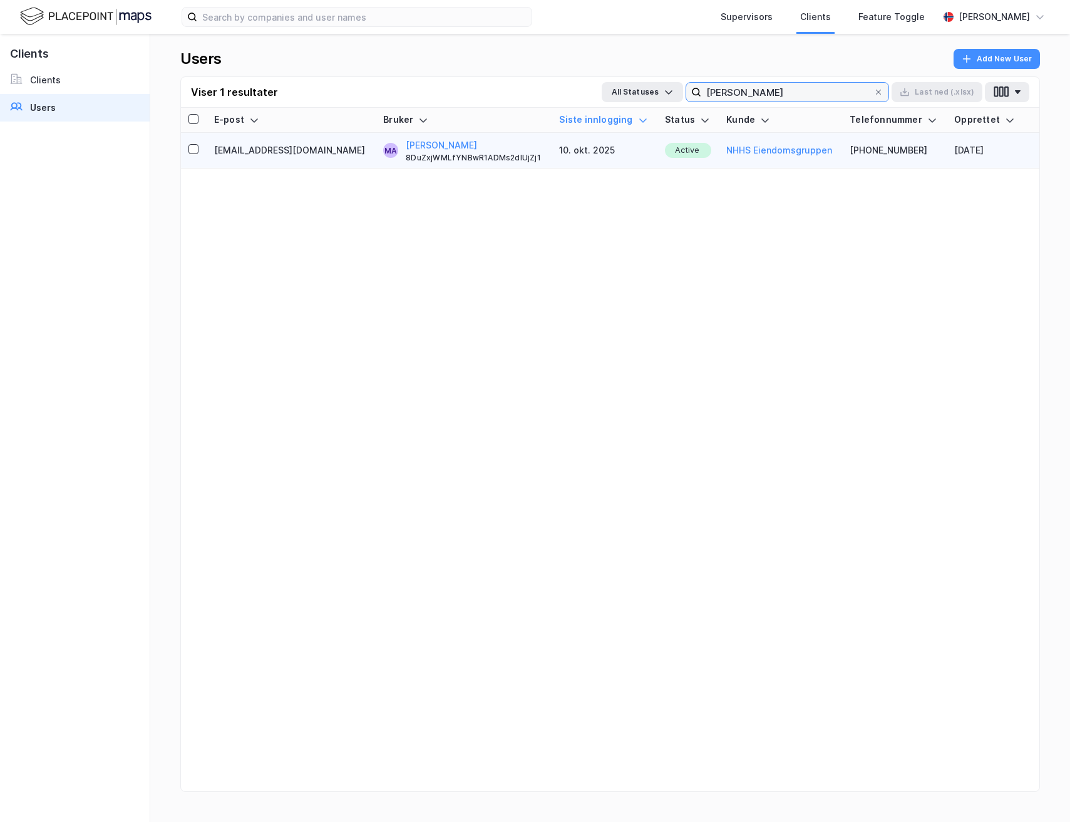
click at [759, 96] on input "[PERSON_NAME]" at bounding box center [788, 92] width 172 height 19
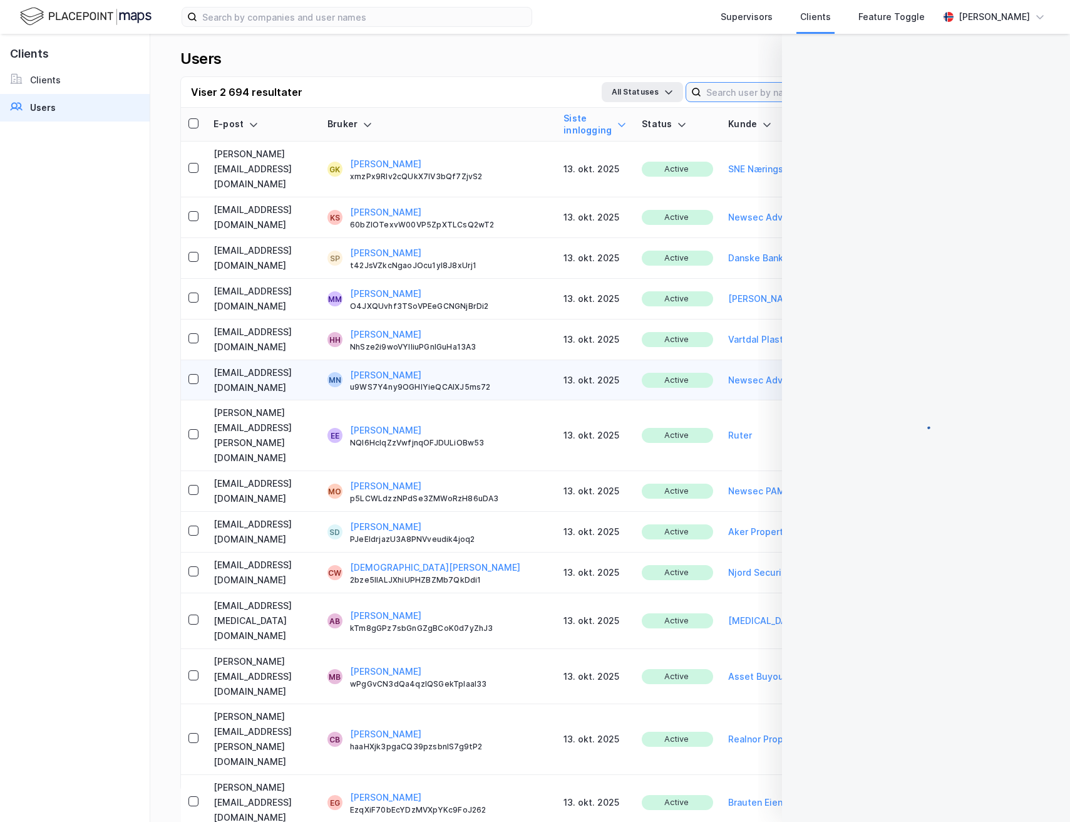
click at [733, 89] on input at bounding box center [795, 92] width 187 height 19
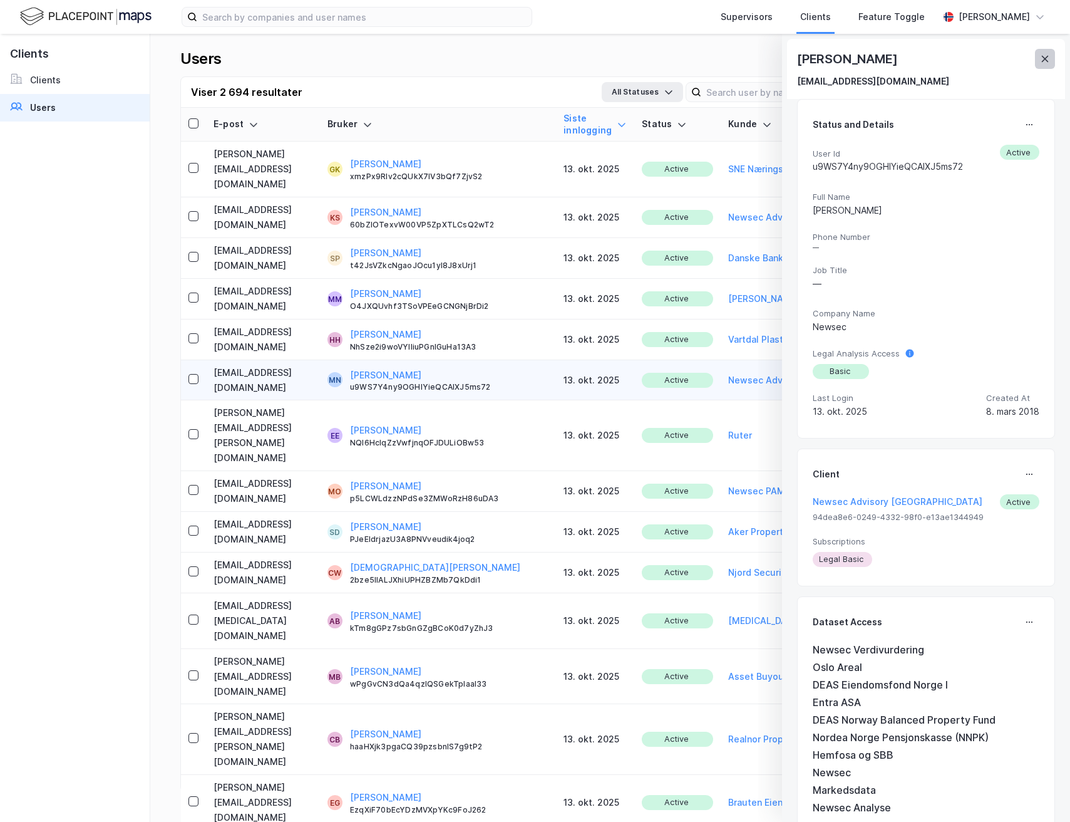
click at [1049, 56] on icon at bounding box center [1045, 59] width 10 height 10
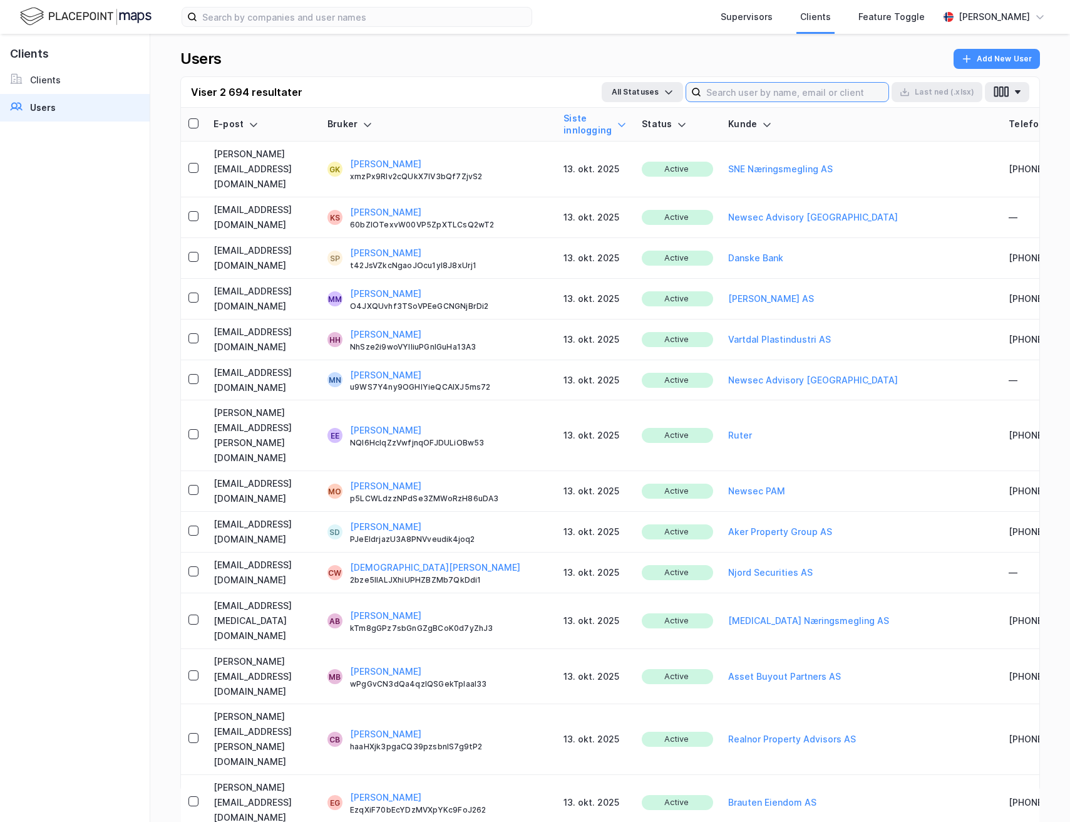
click at [788, 88] on input at bounding box center [795, 92] width 187 height 19
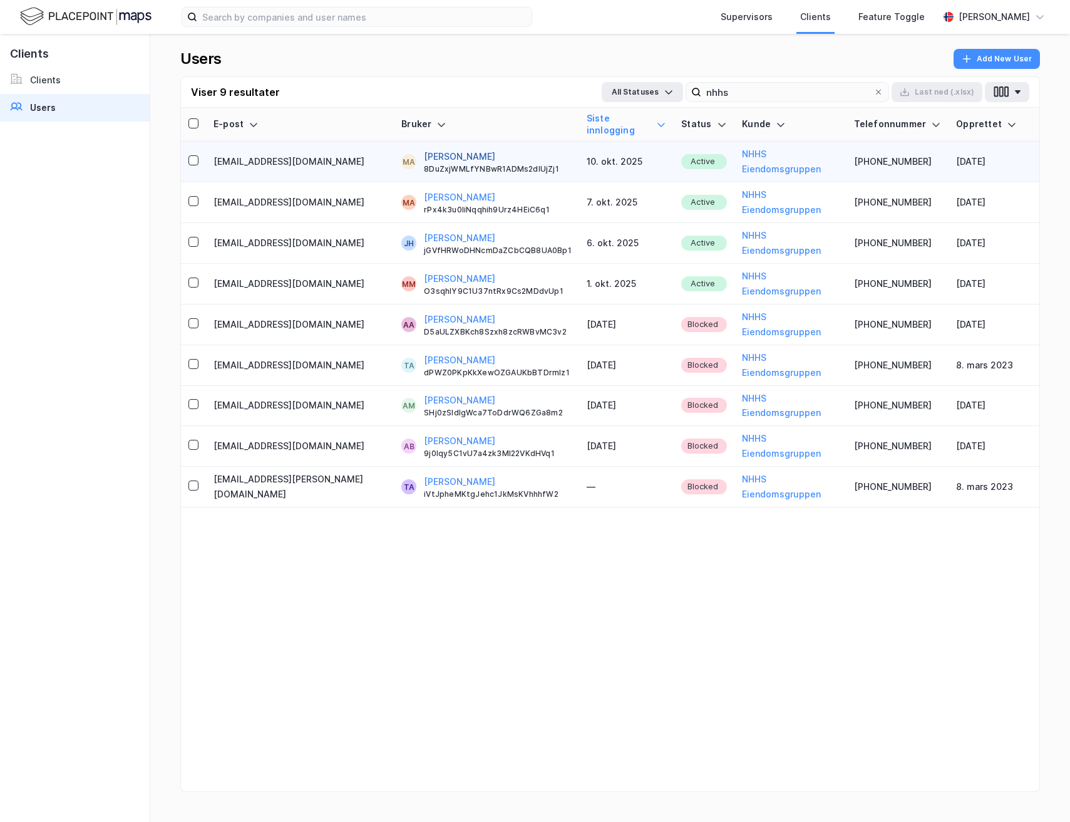
copy button "[PERSON_NAME]"
drag, startPoint x: 510, startPoint y: 144, endPoint x: 383, endPoint y: 146, distance: 127.8
click at [424, 149] on div "[PERSON_NAME] 8DuZxjWMLfYNBwR1ADMs2dlUjZj1" at bounding box center [498, 161] width 148 height 25
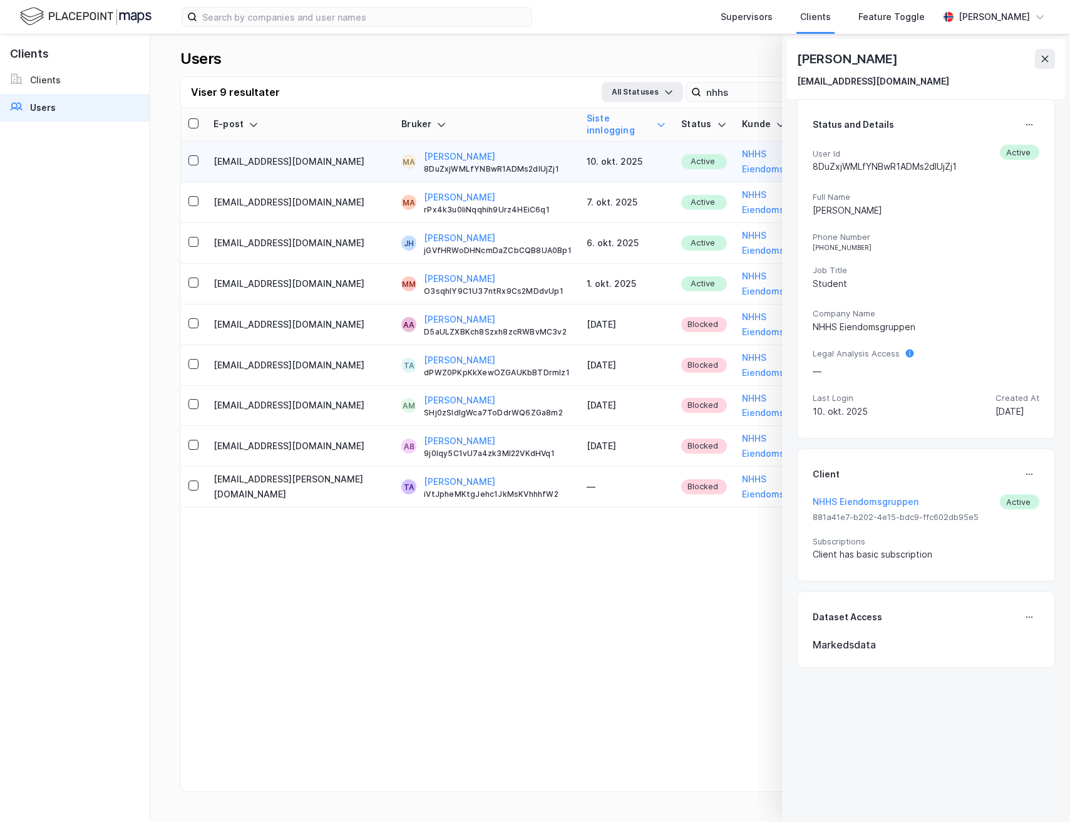
click at [1020, 55] on div "[PERSON_NAME]" at bounding box center [926, 59] width 258 height 20
click at [1045, 55] on icon at bounding box center [1045, 59] width 10 height 10
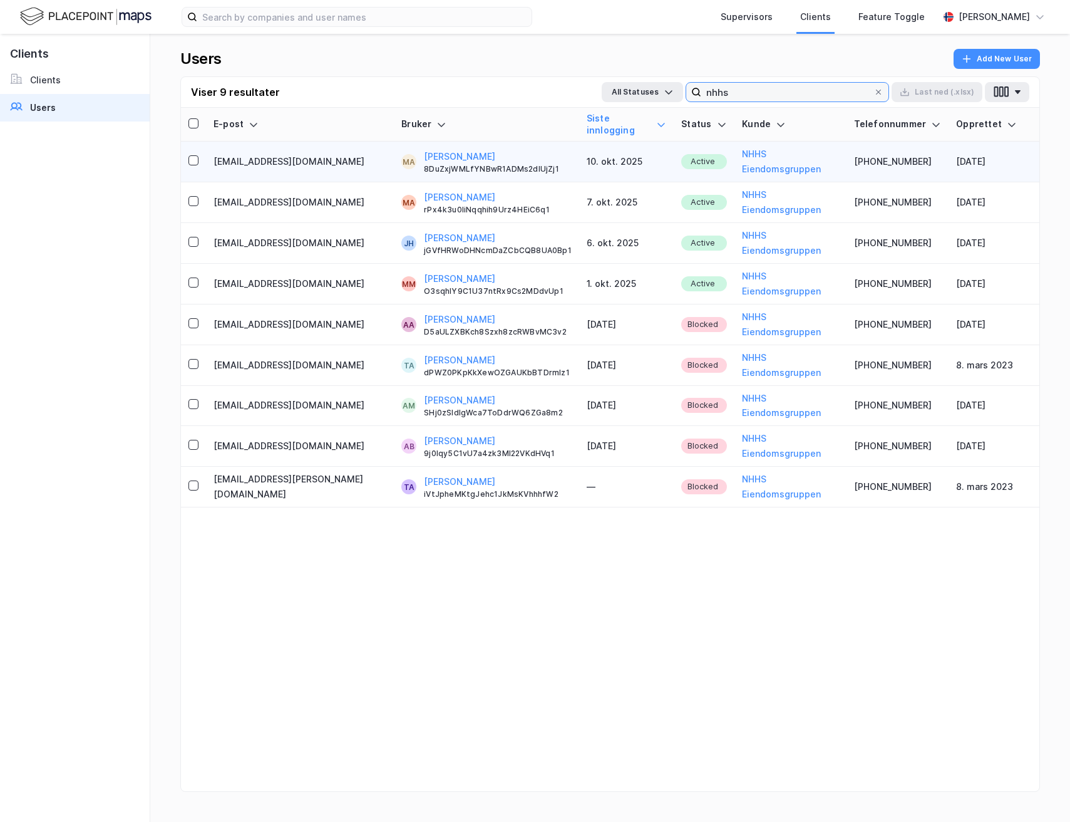
click at [797, 88] on input "nhhs" at bounding box center [788, 92] width 172 height 19
click at [795, 90] on input "nhhs" at bounding box center [788, 92] width 172 height 19
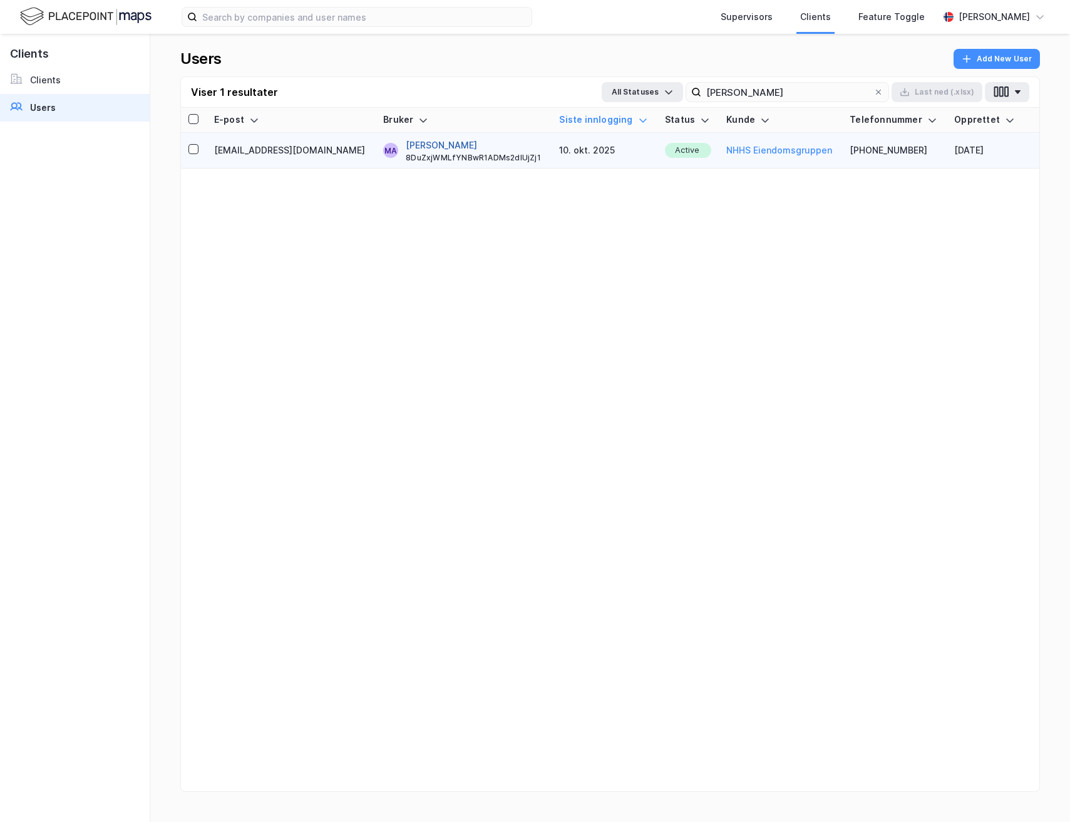
click at [446, 146] on button "[PERSON_NAME]" at bounding box center [441, 145] width 71 height 15
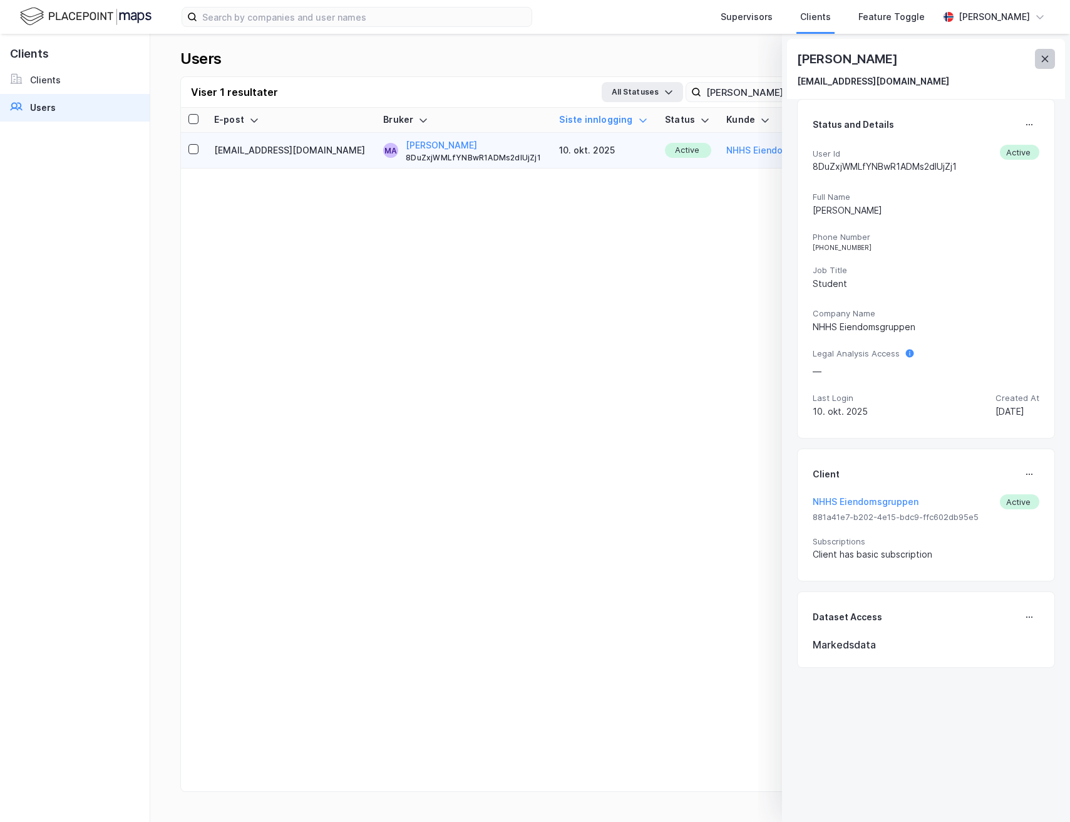
click at [1045, 54] on icon at bounding box center [1045, 59] width 10 height 10
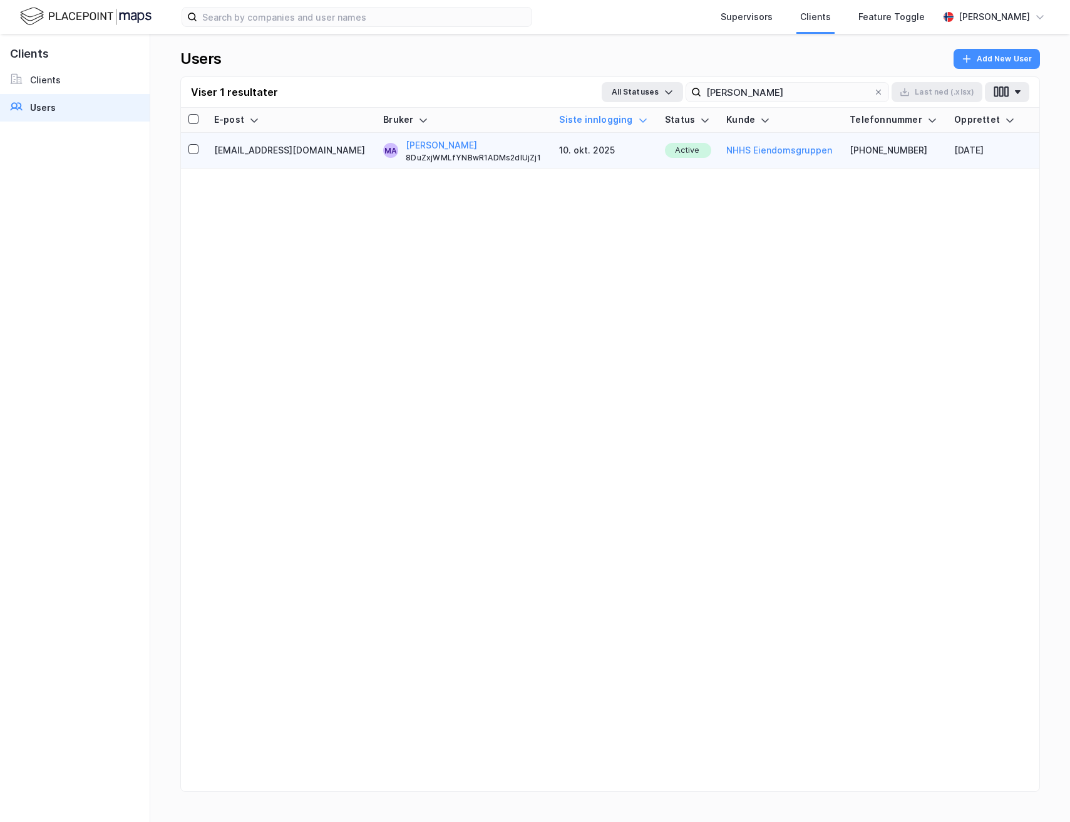
click at [742, 80] on div "Viser 1 resultater All Statuses [PERSON_NAME] Last [PERSON_NAME] (.xlsx)" at bounding box center [610, 92] width 859 height 31
click at [738, 88] on input "[PERSON_NAME]" at bounding box center [788, 92] width 172 height 19
paste input "[PERSON_NAME][EMAIL_ADDRESS][PERSON_NAME][DOMAIN_NAME]"
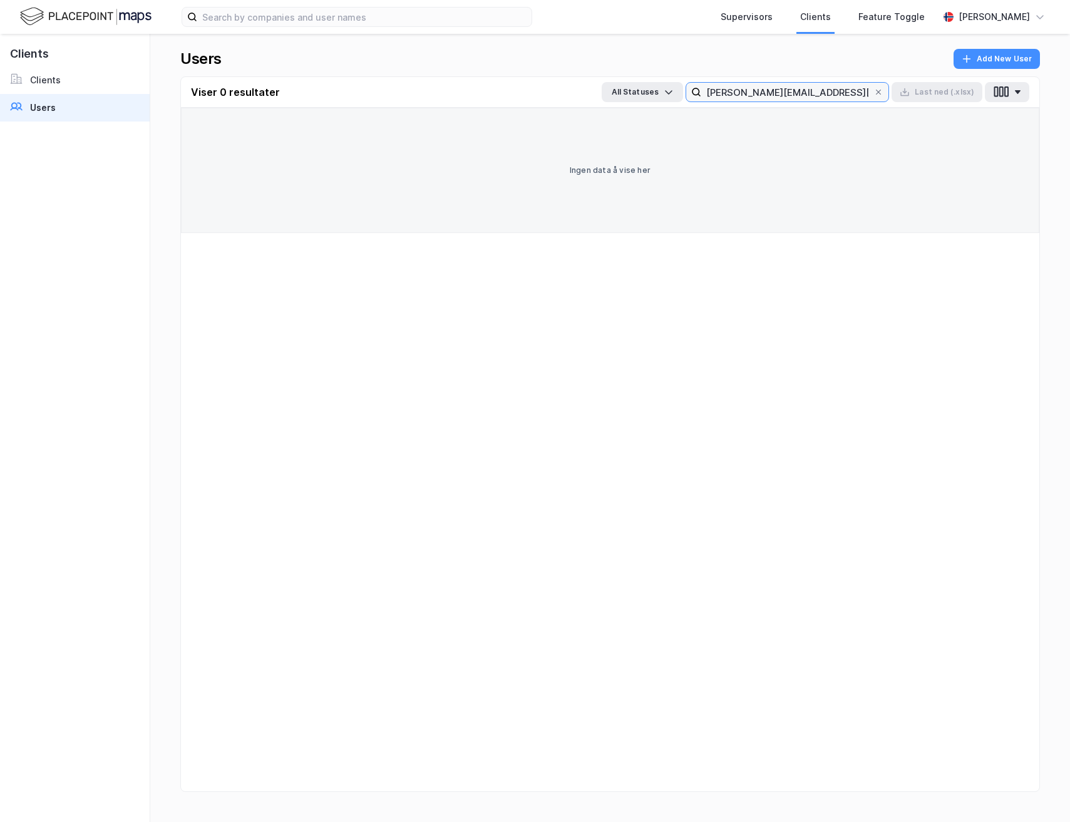
click at [729, 86] on input "[PERSON_NAME][EMAIL_ADDRESS][PERSON_NAME][DOMAIN_NAME]" at bounding box center [788, 92] width 172 height 19
type input "[PERSON_NAME]"
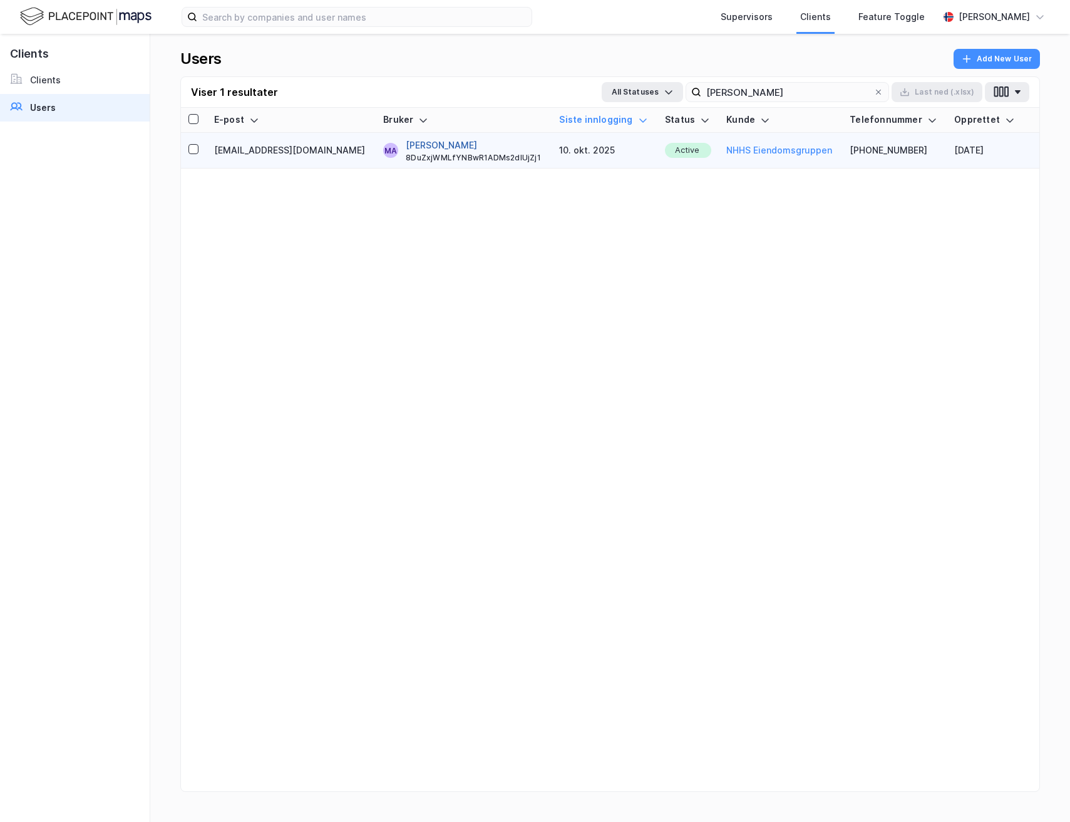
click at [442, 146] on button "[PERSON_NAME]" at bounding box center [441, 145] width 71 height 15
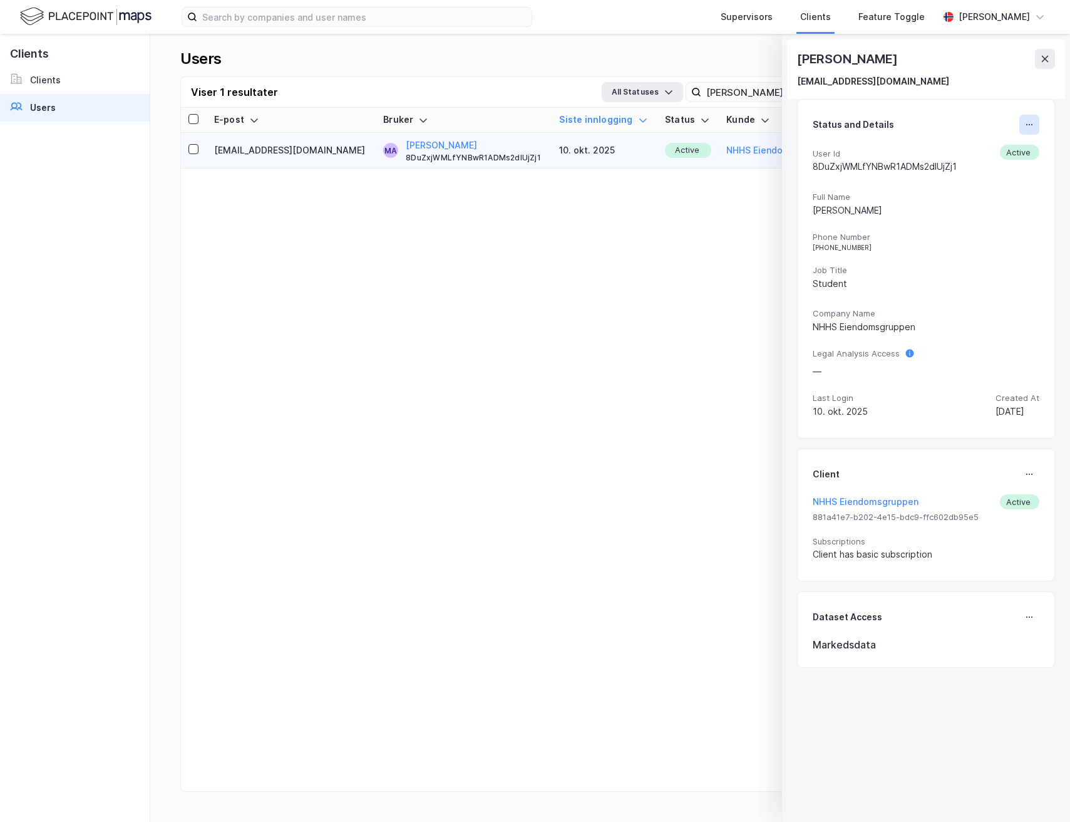
click at [1020, 127] on button at bounding box center [1030, 125] width 20 height 20
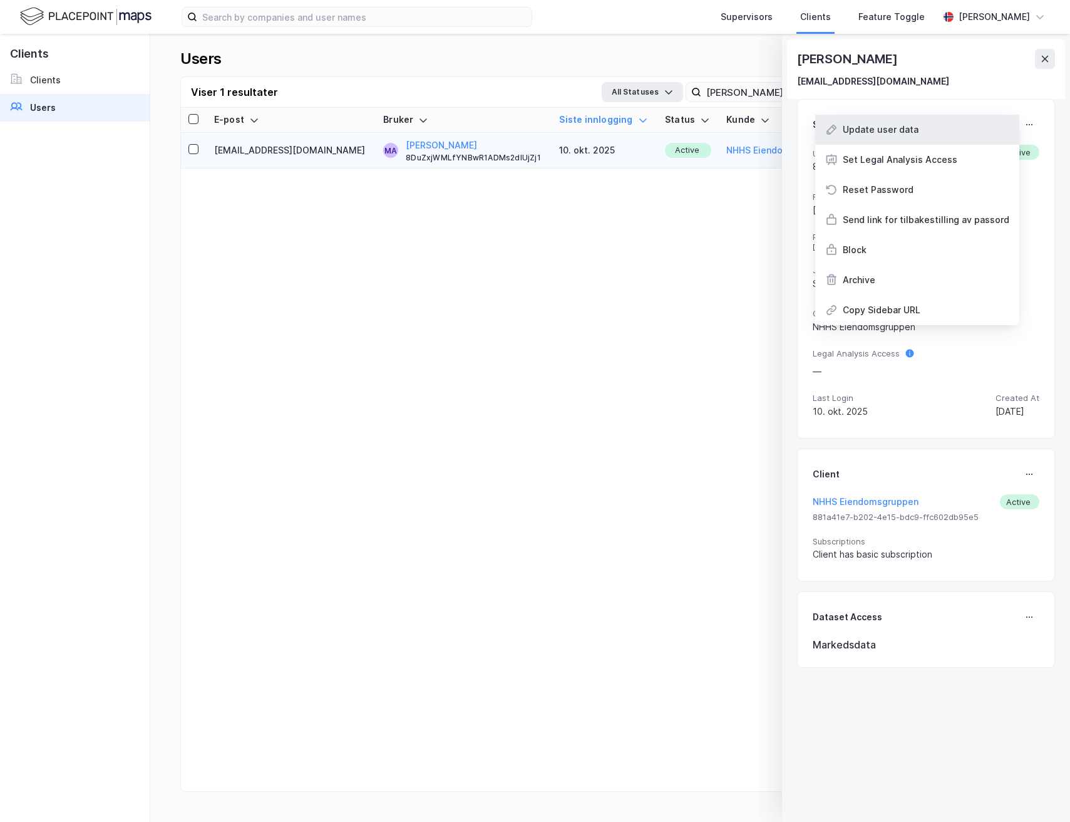
click at [955, 135] on div "Update user data" at bounding box center [918, 130] width 204 height 30
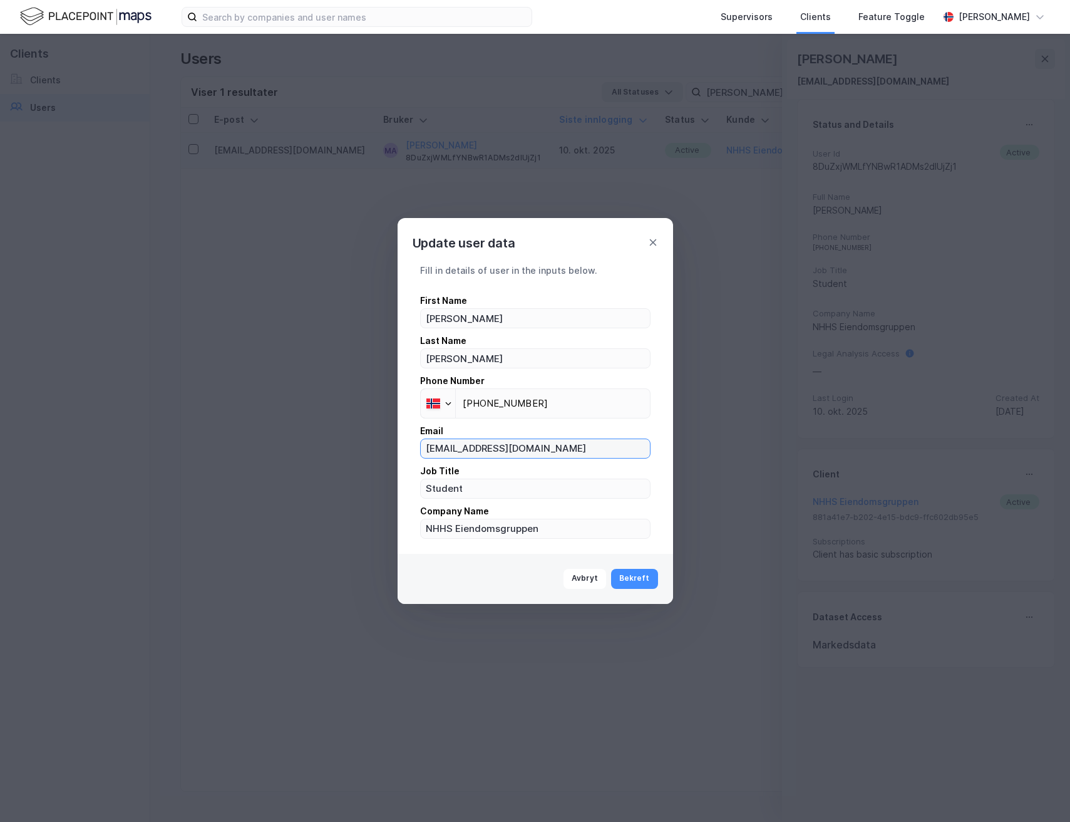
click at [491, 447] on input "[EMAIL_ADDRESS][DOMAIN_NAME]" at bounding box center [535, 448] width 229 height 19
paste input "[PERSON_NAME][EMAIL_ADDRESS][PERSON_NAME][DOMAIN_NAME]"
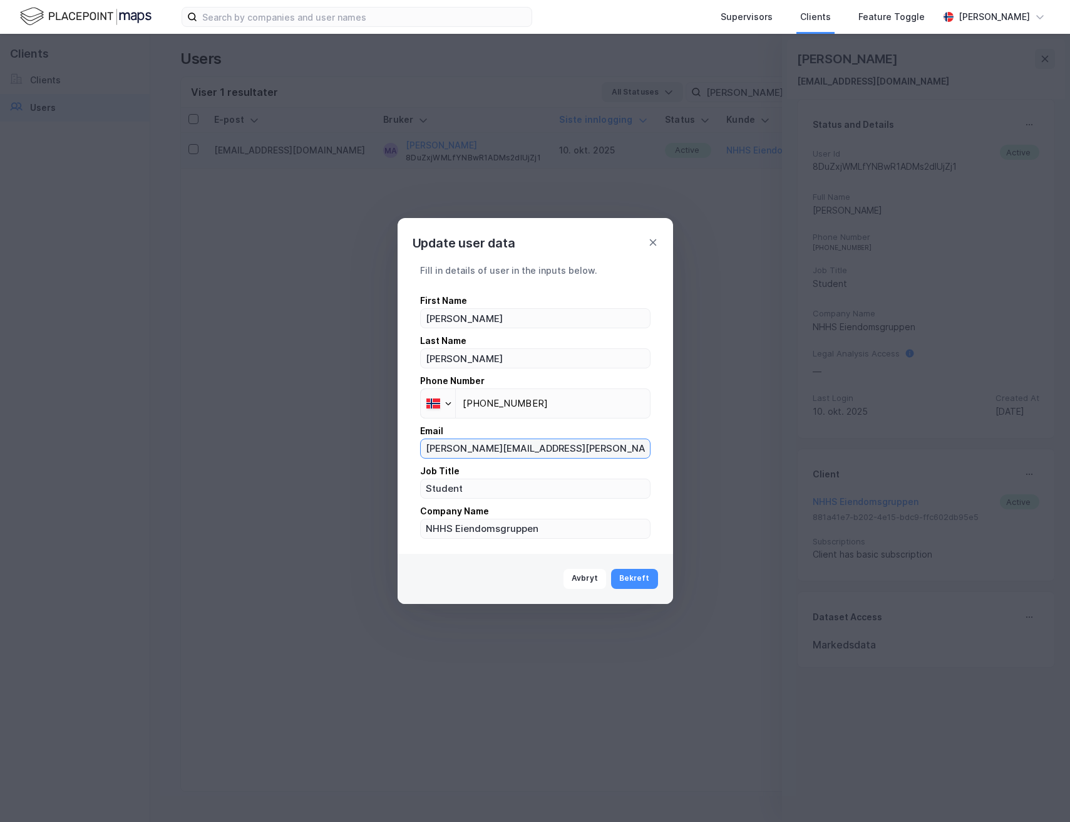
click at [428, 447] on input "[PERSON_NAME][EMAIL_ADDRESS][PERSON_NAME][DOMAIN_NAME]" at bounding box center [535, 448] width 229 height 19
click at [460, 446] on input "[PERSON_NAME][EMAIL_ADDRESS][PERSON_NAME][DOMAIN_NAME]" at bounding box center [535, 448] width 229 height 19
type input "[PERSON_NAME][EMAIL_ADDRESS][PERSON_NAME][DOMAIN_NAME]"
click at [509, 499] on div "First Name [PERSON_NAME] Last Name [PERSON_NAME] Phone Number Phone [PHONE_NUMB…" at bounding box center [535, 416] width 231 height 246
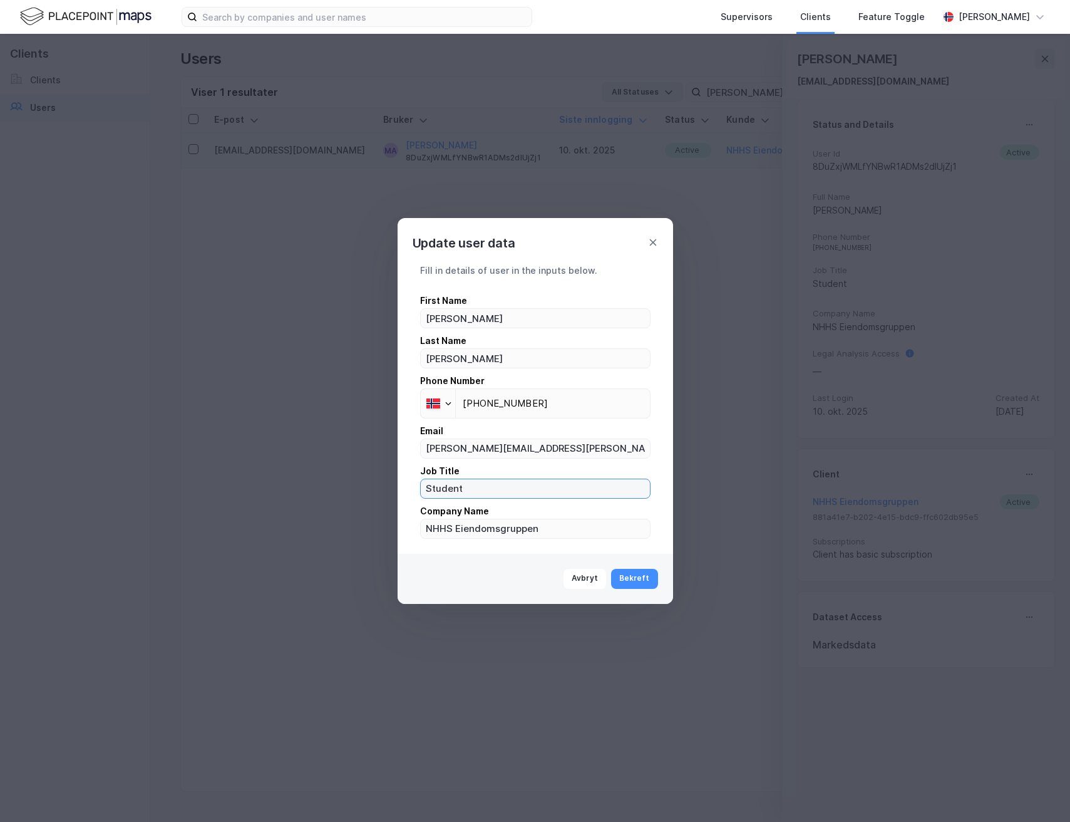
click at [505, 491] on input "Student" at bounding box center [535, 488] width 229 height 19
type input "Colliers"
click at [634, 578] on button "Bekreft" at bounding box center [634, 579] width 47 height 20
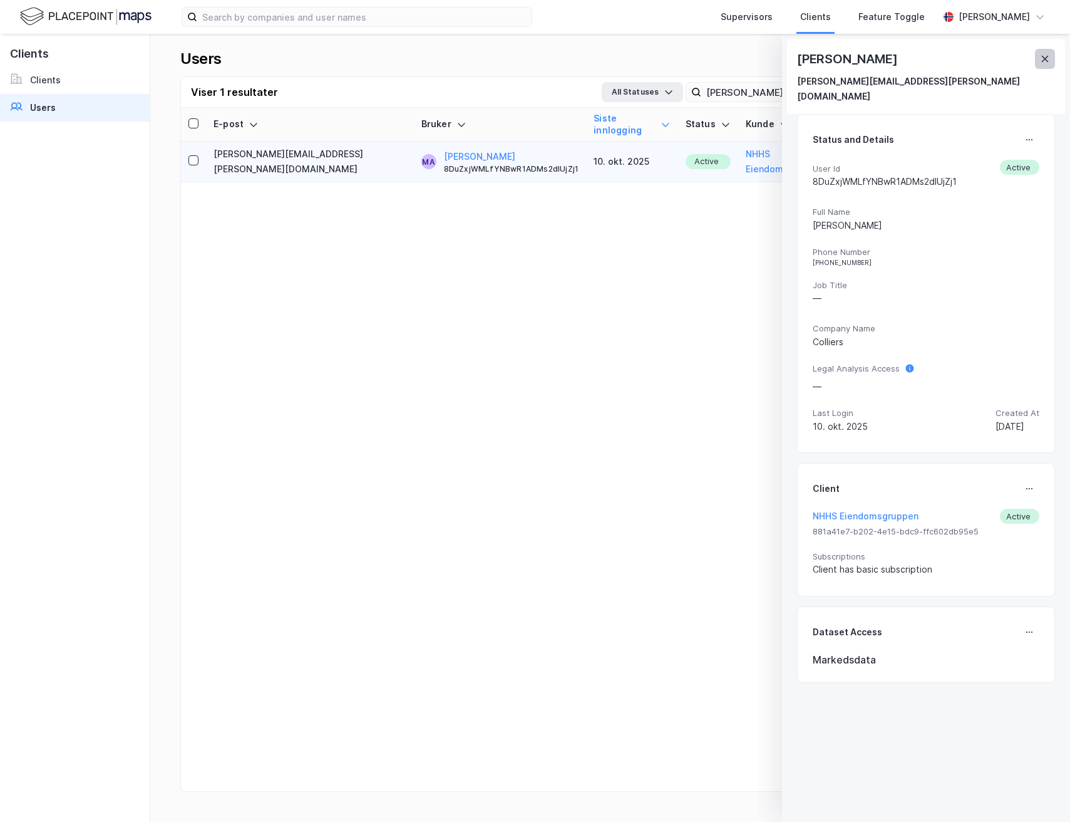
click at [1048, 54] on icon at bounding box center [1045, 59] width 10 height 10
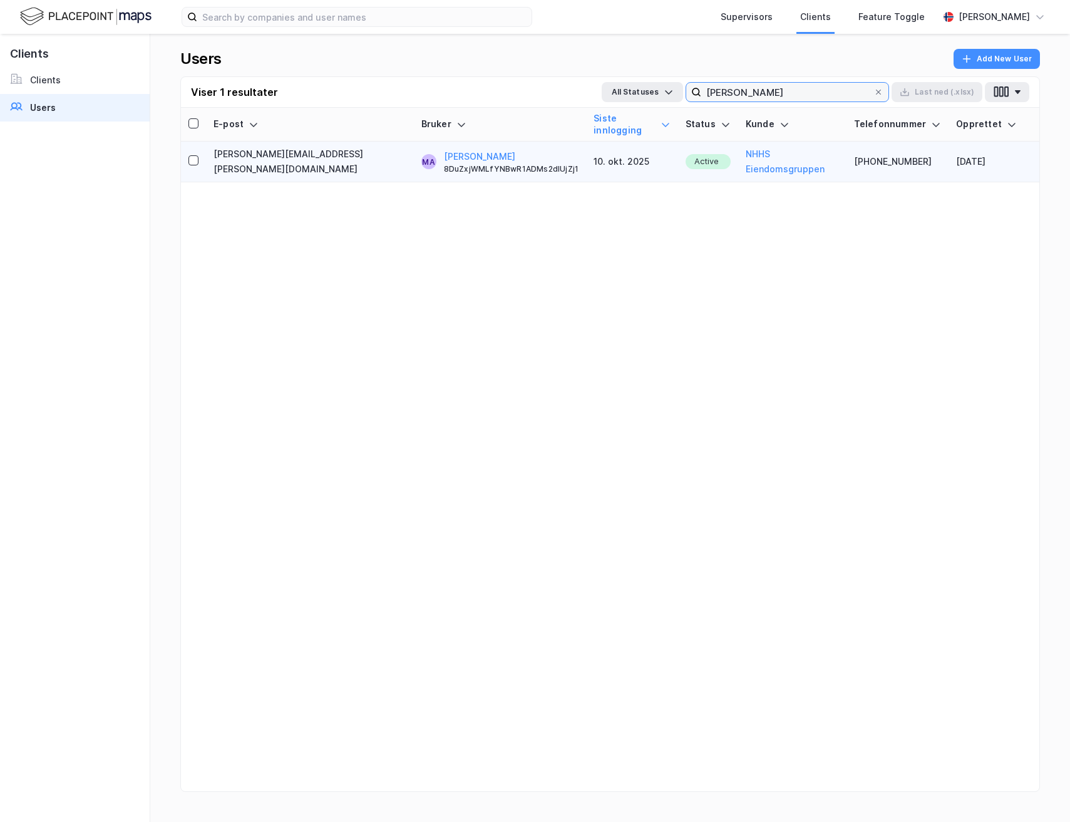
click at [765, 100] on input "[PERSON_NAME]" at bounding box center [788, 92] width 172 height 19
click at [765, 96] on input "[PERSON_NAME]" at bounding box center [788, 92] width 172 height 19
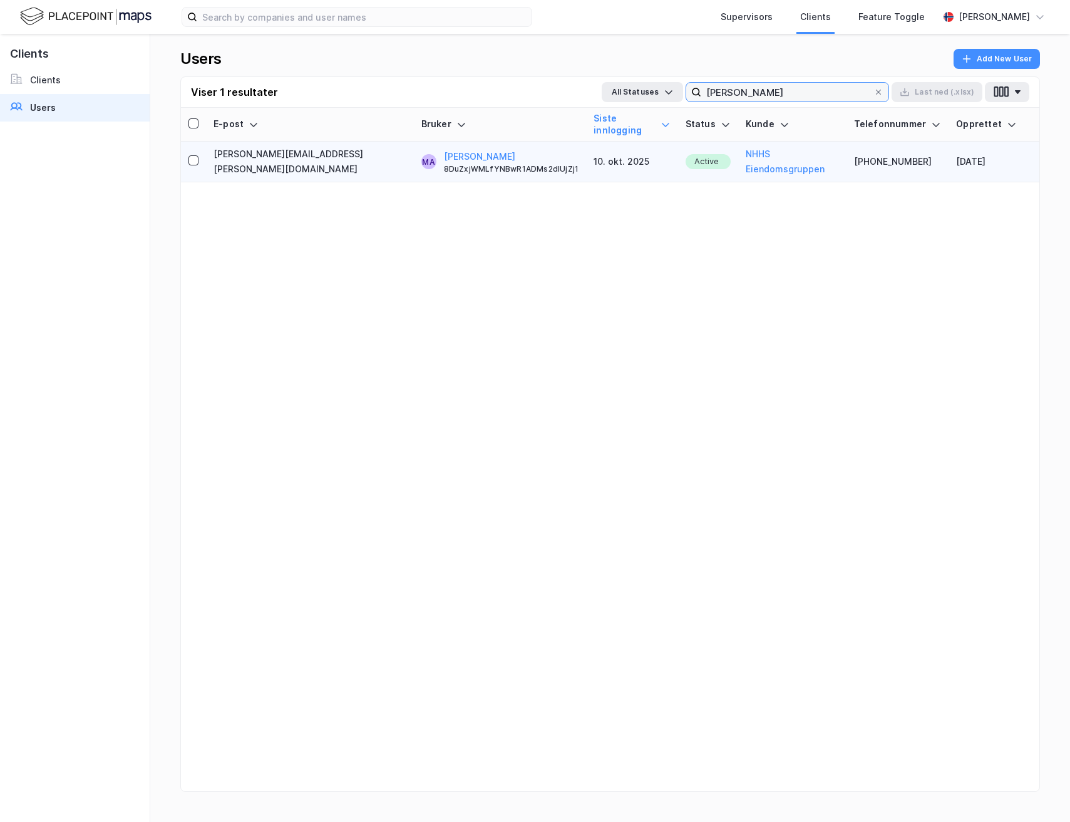
click at [764, 95] on input "[PERSON_NAME]" at bounding box center [788, 92] width 172 height 19
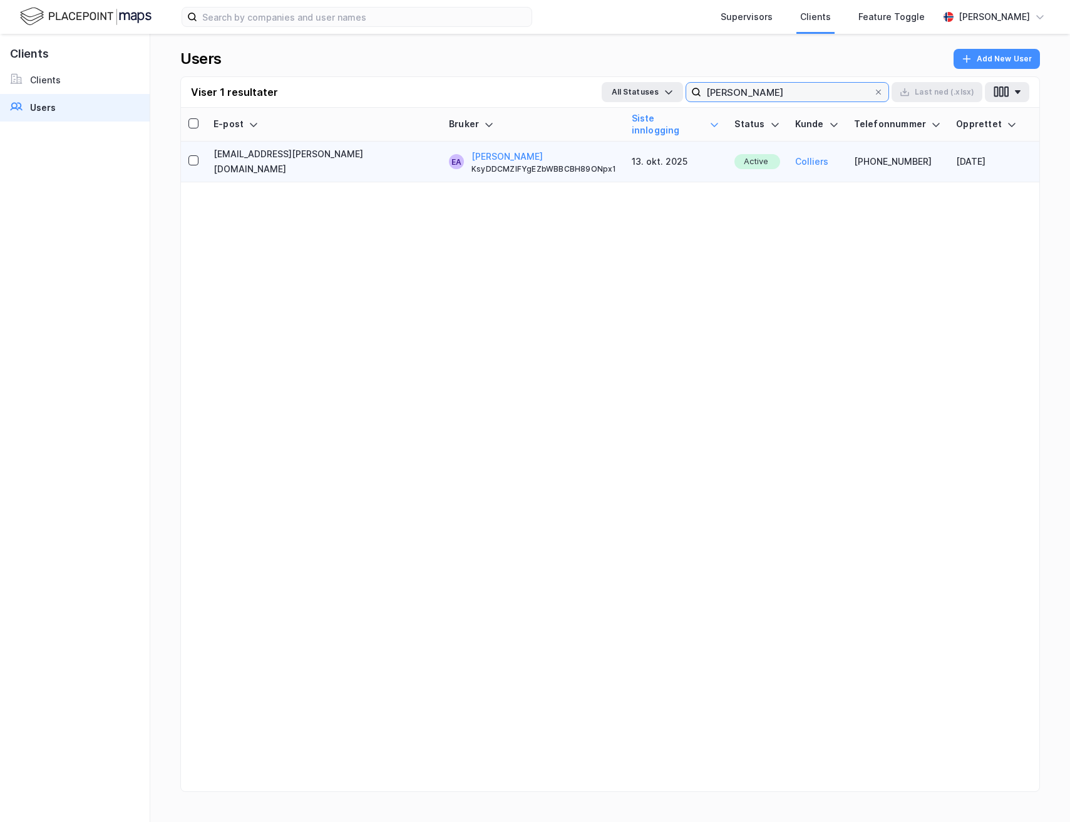
type input "[PERSON_NAME]"
copy td "[EMAIL_ADDRESS][PERSON_NAME][DOMAIN_NAME]"
drag, startPoint x: 330, startPoint y: 154, endPoint x: 218, endPoint y: 153, distance: 112.1
click at [218, 153] on td "[EMAIL_ADDRESS][PERSON_NAME][DOMAIN_NAME]" at bounding box center [324, 162] width 236 height 41
